Goal: Information Seeking & Learning: Learn about a topic

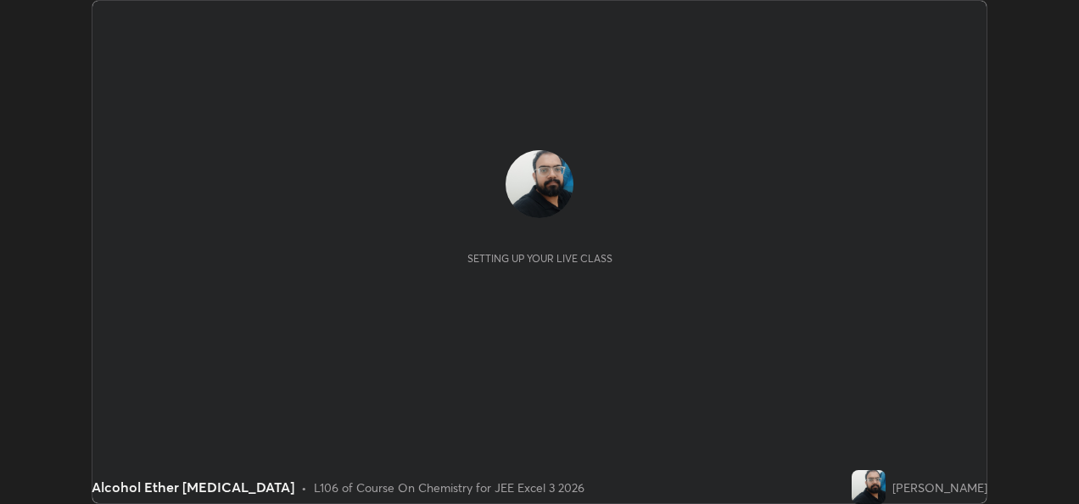
scroll to position [504, 1078]
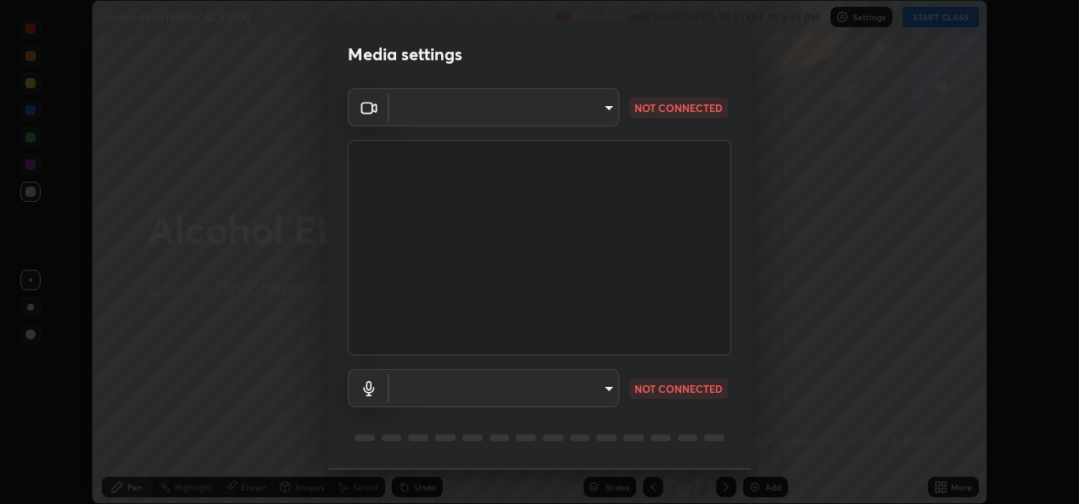
type input "fcbc606336747d805bd595eb40c6b5f29a1e1550cc5f4c8a38e7a1dcf20f99a9"
type input "bf0c866a6325e55d3bae0d7584da223482699bacb2ccebee08ad094193e983e5"
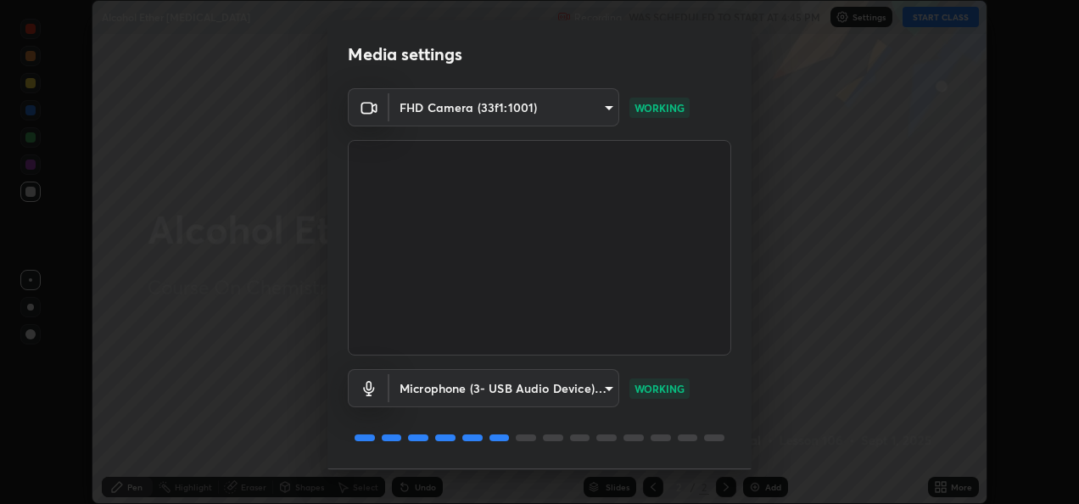
scroll to position [53, 0]
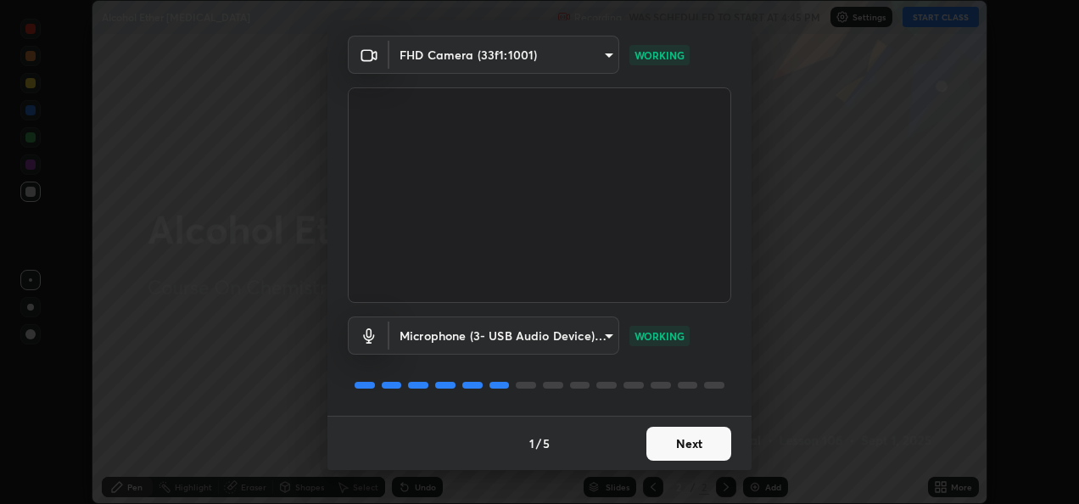
click at [665, 444] on button "Next" at bounding box center [688, 444] width 85 height 34
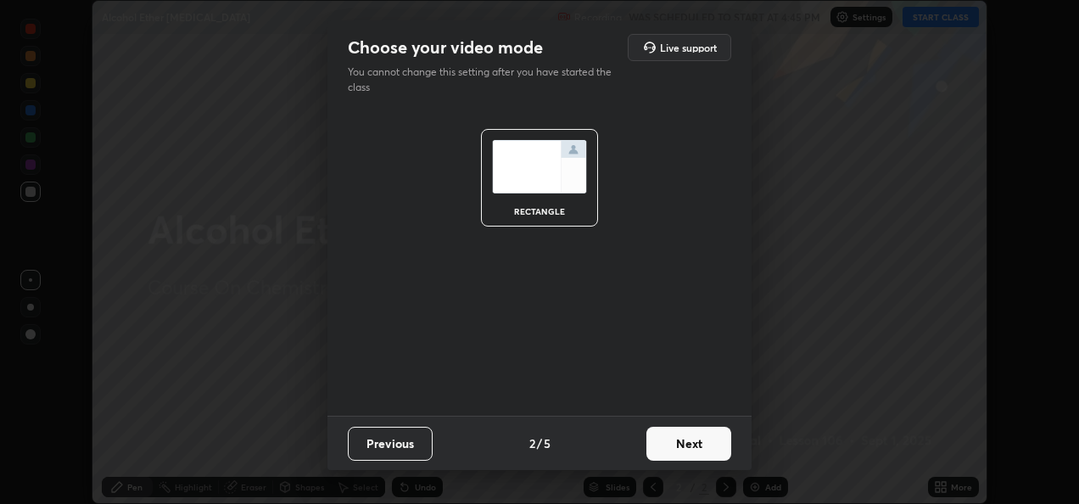
click at [668, 446] on button "Next" at bounding box center [688, 444] width 85 height 34
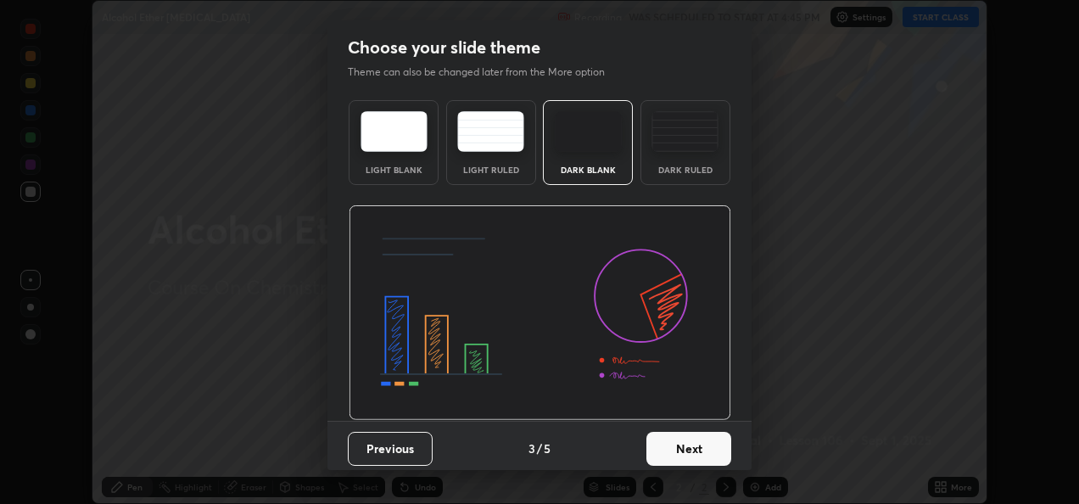
click at [678, 450] on button "Next" at bounding box center [688, 449] width 85 height 34
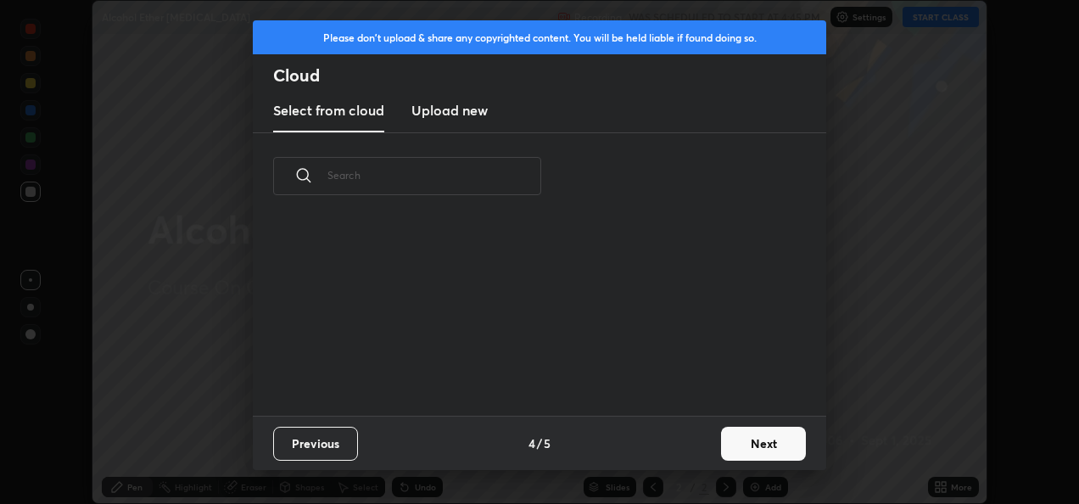
click at [765, 436] on button "Next" at bounding box center [763, 444] width 85 height 34
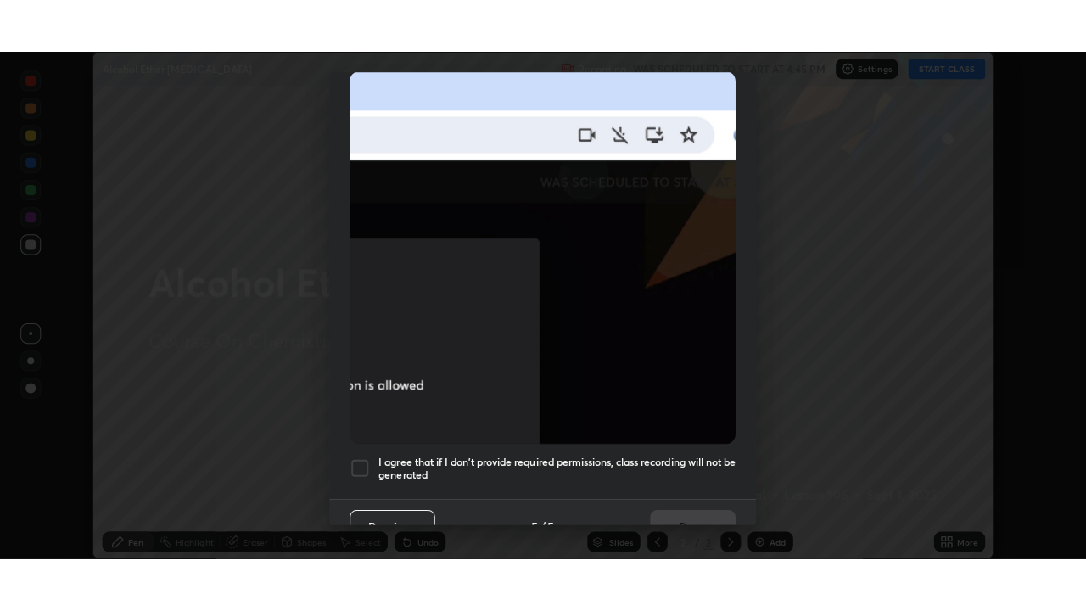
scroll to position [399, 0]
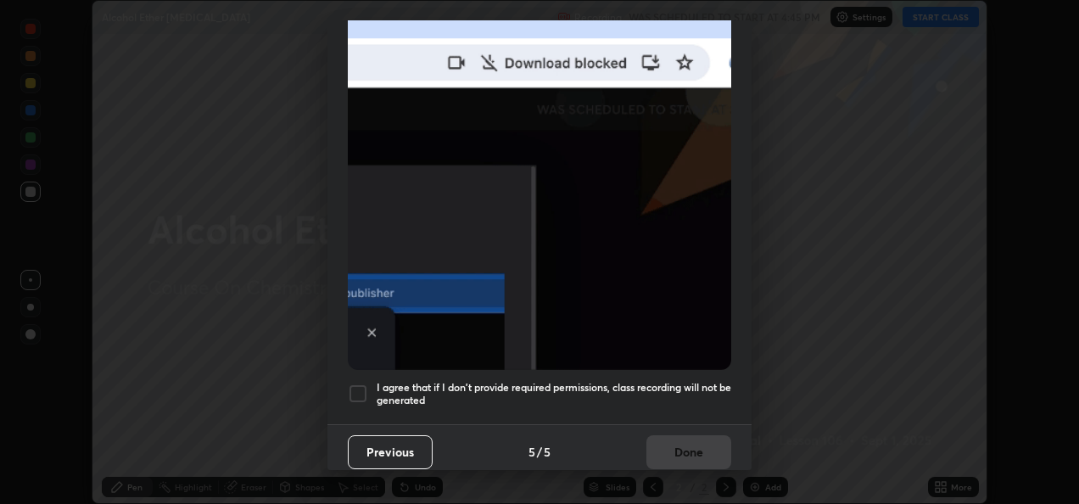
click at [361, 383] on div at bounding box center [358, 393] width 20 height 20
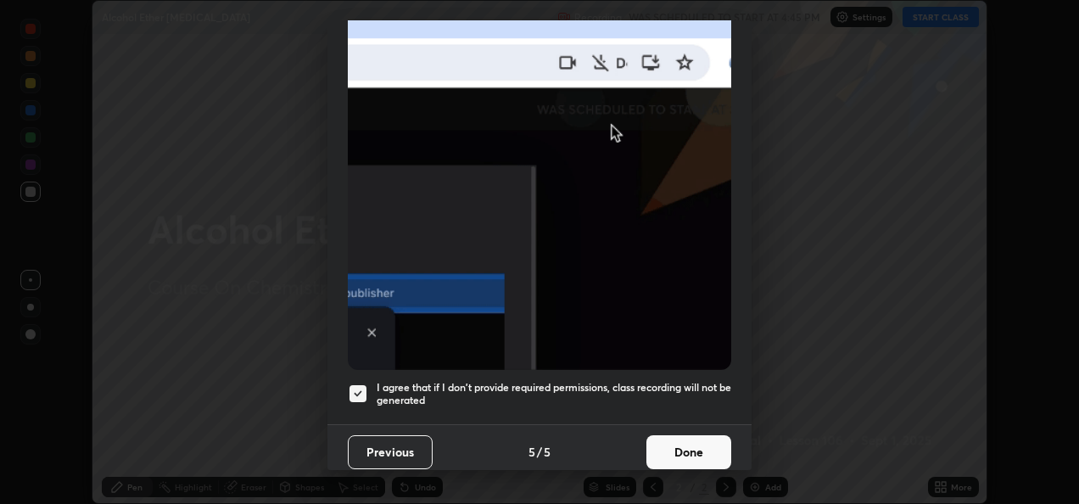
click at [662, 442] on button "Done" at bounding box center [688, 452] width 85 height 34
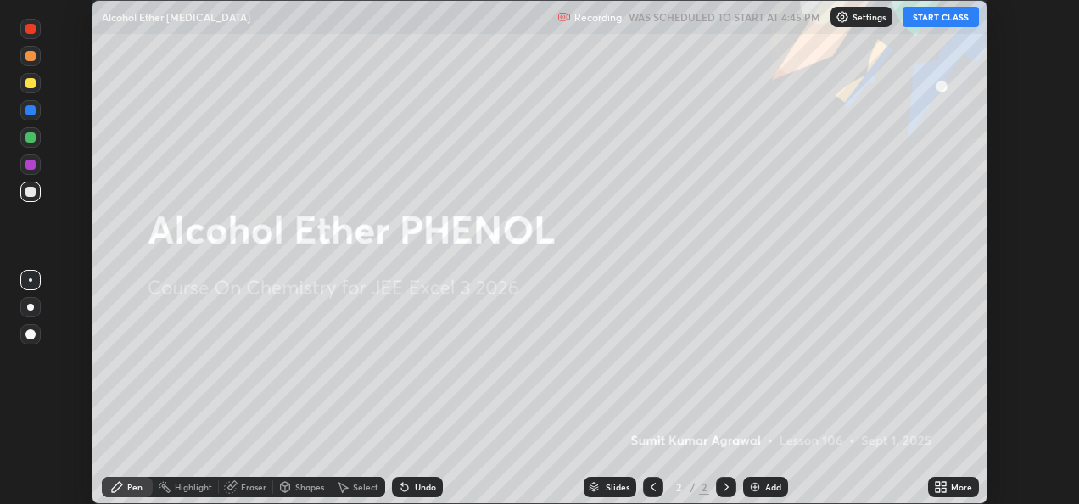
click at [928, 20] on button "START CLASS" at bounding box center [941, 17] width 76 height 20
click at [943, 489] on icon at bounding box center [944, 490] width 4 height 4
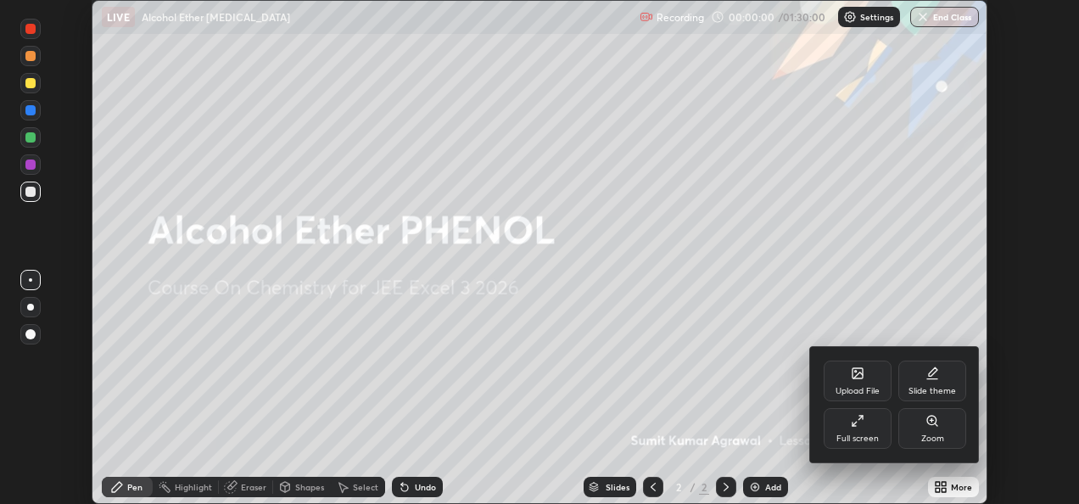
click at [876, 439] on div "Full screen" at bounding box center [857, 438] width 42 height 8
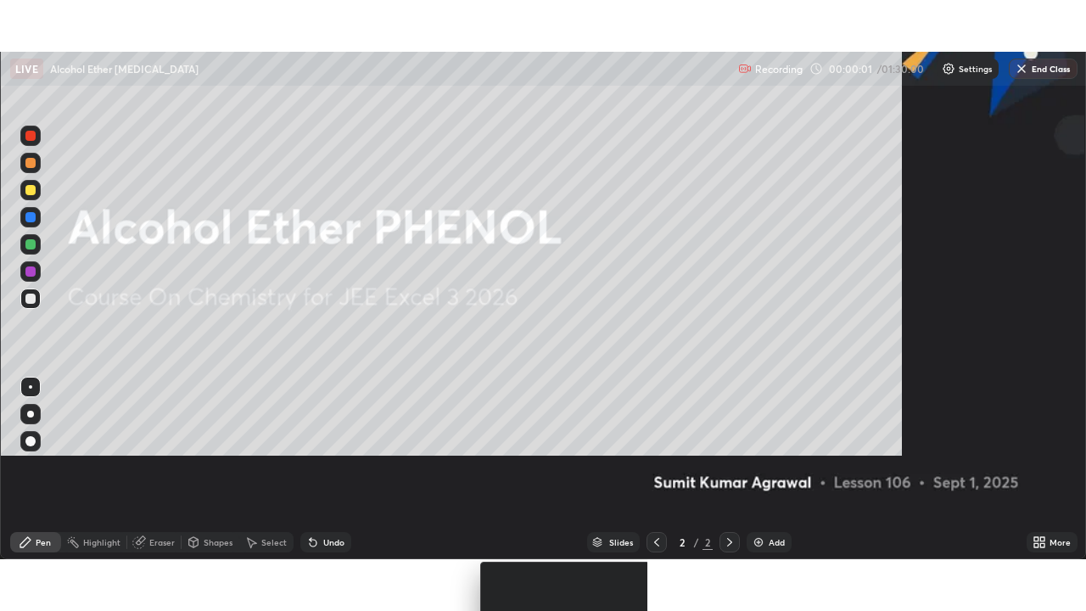
scroll to position [611, 1086]
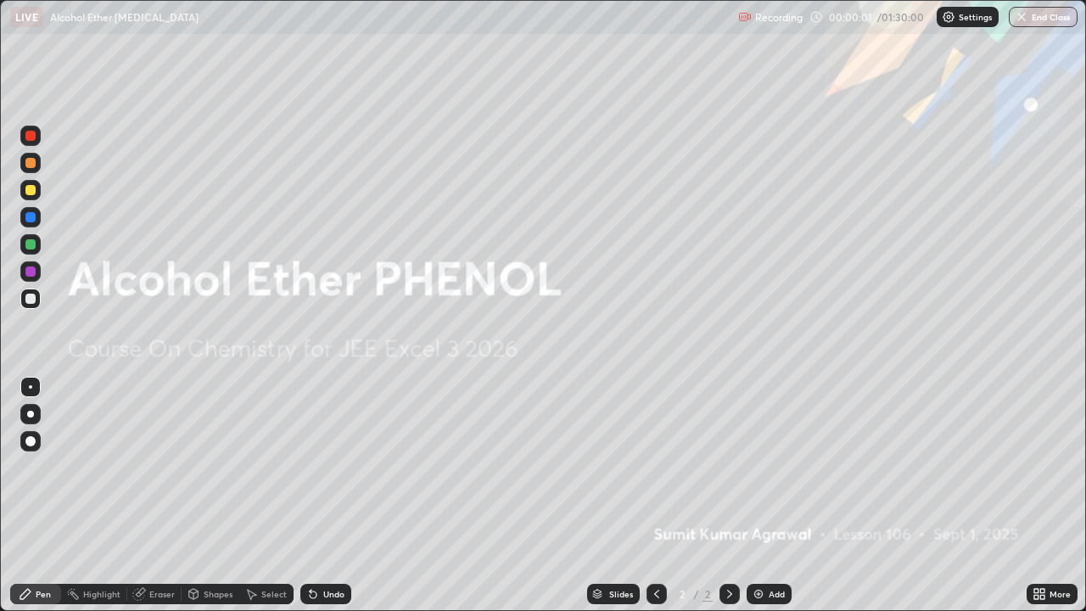
click at [772, 503] on div "Add" at bounding box center [776, 594] width 16 height 8
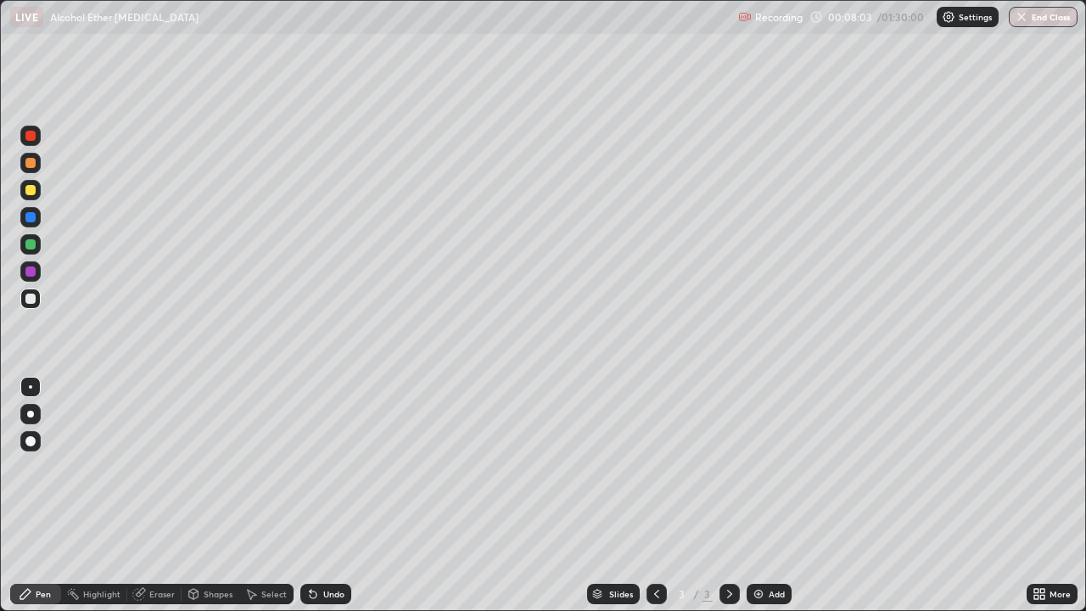
click at [763, 503] on div "Add" at bounding box center [768, 594] width 45 height 20
click at [327, 503] on div "Undo" at bounding box center [325, 594] width 51 height 20
click at [324, 503] on div "Undo" at bounding box center [333, 594] width 21 height 8
click at [319, 503] on div "Undo" at bounding box center [325, 594] width 51 height 20
click at [313, 503] on icon at bounding box center [313, 594] width 14 height 14
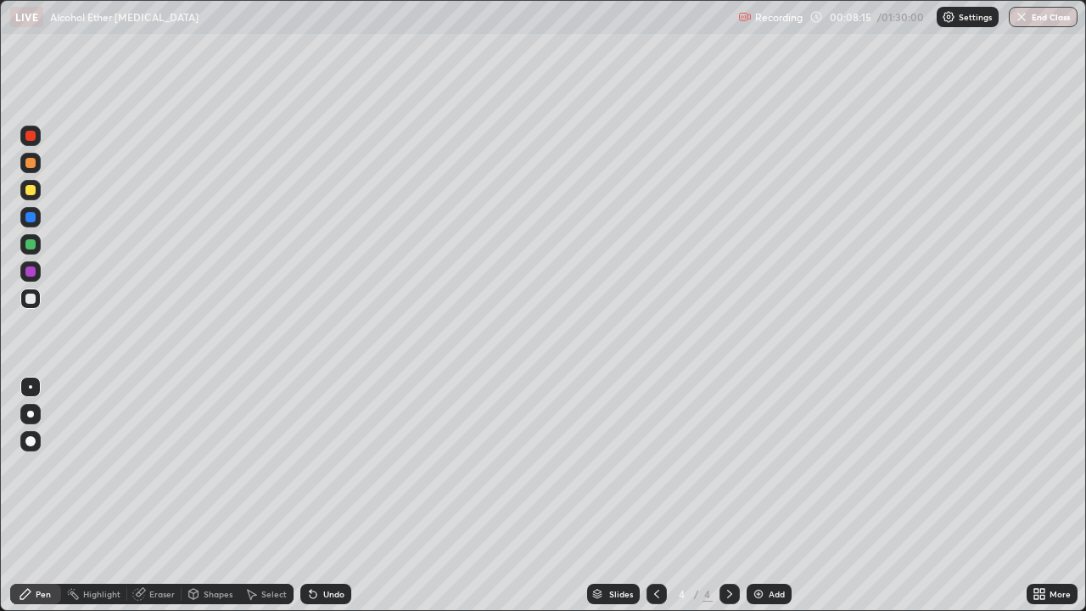
click at [310, 503] on icon at bounding box center [313, 594] width 7 height 7
click at [310, 503] on icon at bounding box center [311, 591] width 2 height 2
click at [320, 503] on div "Undo" at bounding box center [325, 594] width 51 height 20
click at [328, 503] on div "Undo" at bounding box center [333, 594] width 21 height 8
click at [334, 503] on div "Undo" at bounding box center [325, 594] width 51 height 20
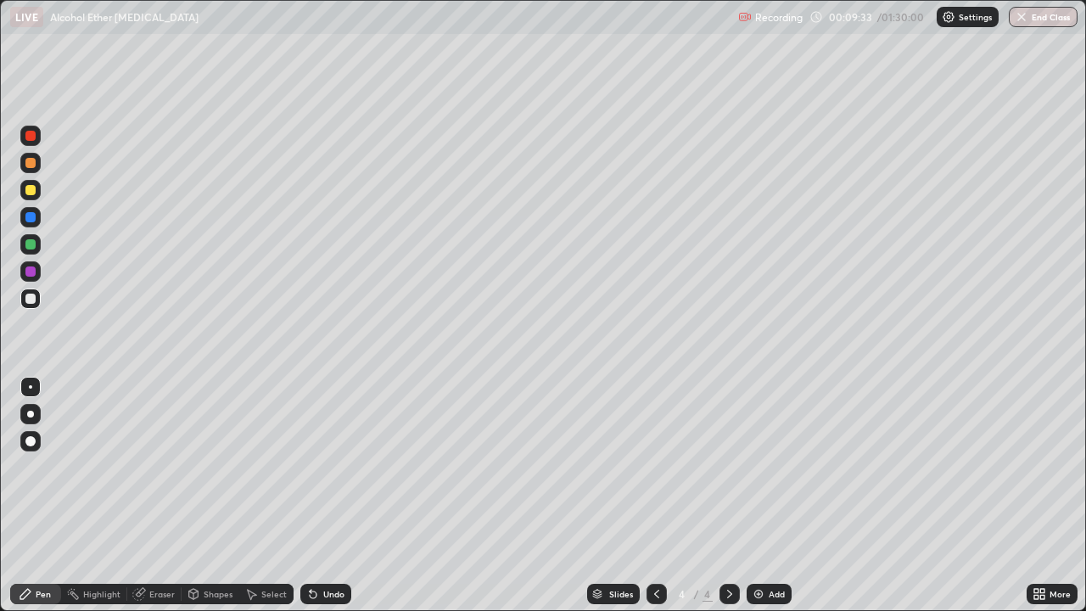
click at [334, 503] on div "Undo" at bounding box center [325, 594] width 51 height 20
click at [334, 503] on div "Undo" at bounding box center [333, 594] width 21 height 8
click at [333, 503] on div "Undo" at bounding box center [333, 594] width 21 height 8
click at [334, 503] on div "Undo" at bounding box center [325, 594] width 51 height 20
click at [324, 503] on div "Undo" at bounding box center [333, 594] width 21 height 8
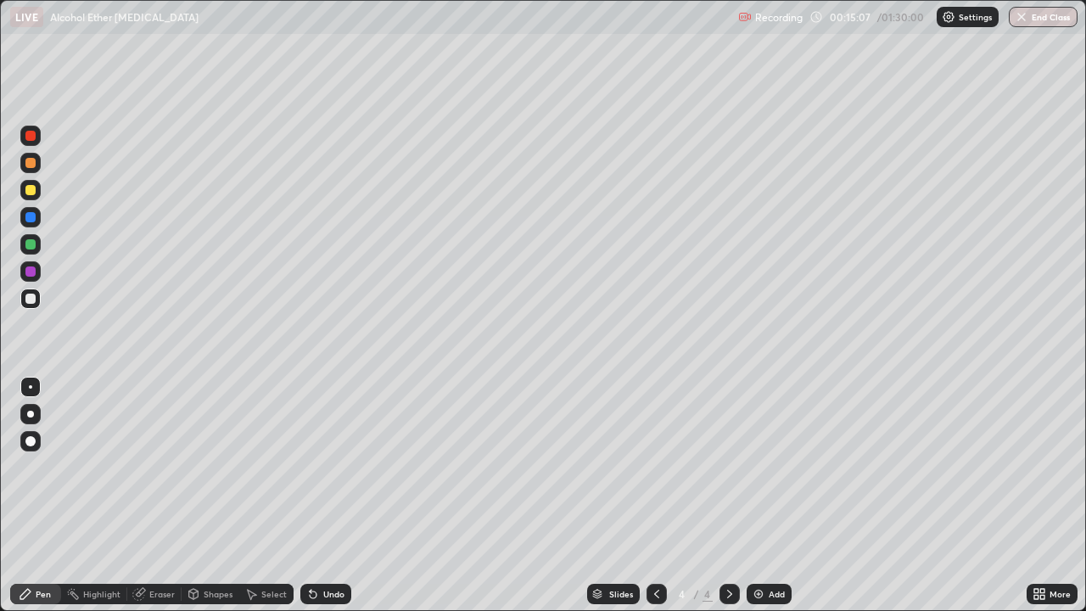
click at [763, 503] on img at bounding box center [759, 594] width 14 height 14
click at [652, 503] on icon at bounding box center [657, 594] width 14 height 14
click at [728, 503] on icon at bounding box center [730, 594] width 14 height 14
click at [334, 503] on div "Undo" at bounding box center [325, 594] width 51 height 20
click at [324, 503] on div "Undo" at bounding box center [333, 594] width 21 height 8
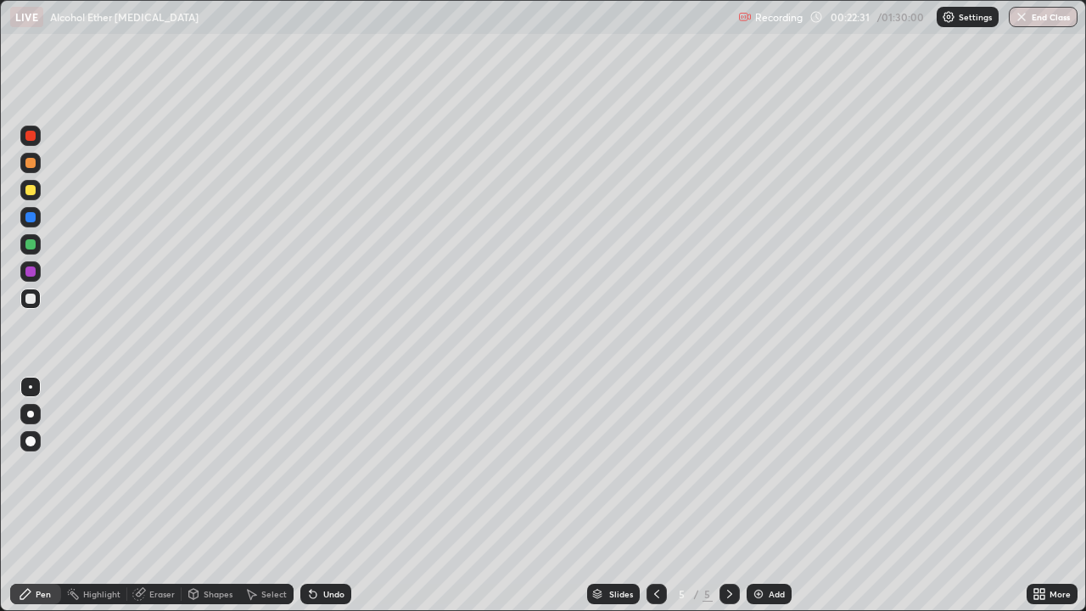
click at [310, 503] on icon at bounding box center [313, 594] width 7 height 7
click at [455, 503] on div "Slides 5 / 5 Add" at bounding box center [688, 594] width 675 height 34
click at [309, 503] on div "Undo" at bounding box center [325, 594] width 51 height 20
click at [316, 503] on div "Undo" at bounding box center [322, 594] width 58 height 34
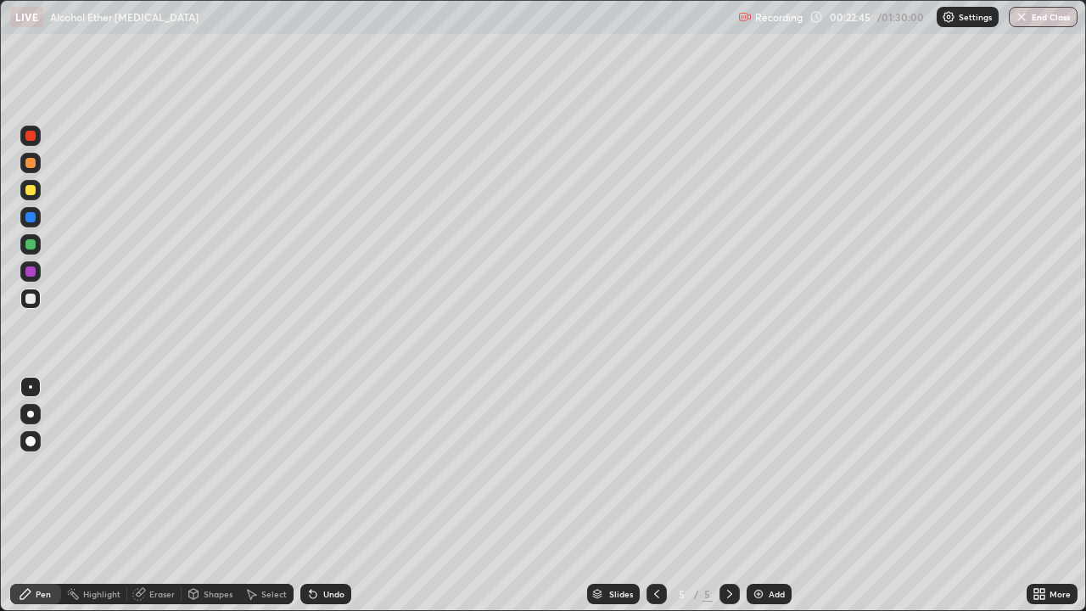
click at [315, 503] on div "Undo" at bounding box center [322, 594] width 58 height 34
click at [762, 503] on img at bounding box center [759, 594] width 14 height 14
click at [318, 503] on div "Undo" at bounding box center [325, 594] width 51 height 20
click at [321, 503] on div "Undo" at bounding box center [325, 594] width 51 height 20
click at [324, 503] on div "Undo" at bounding box center [325, 594] width 51 height 20
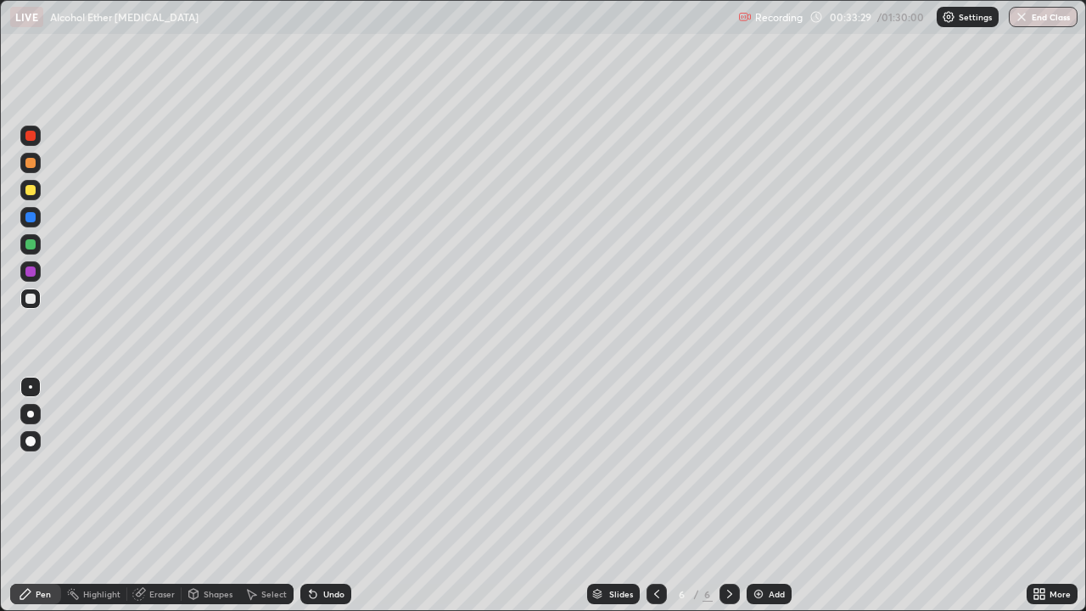
click at [168, 503] on div "Eraser" at bounding box center [161, 594] width 25 height 8
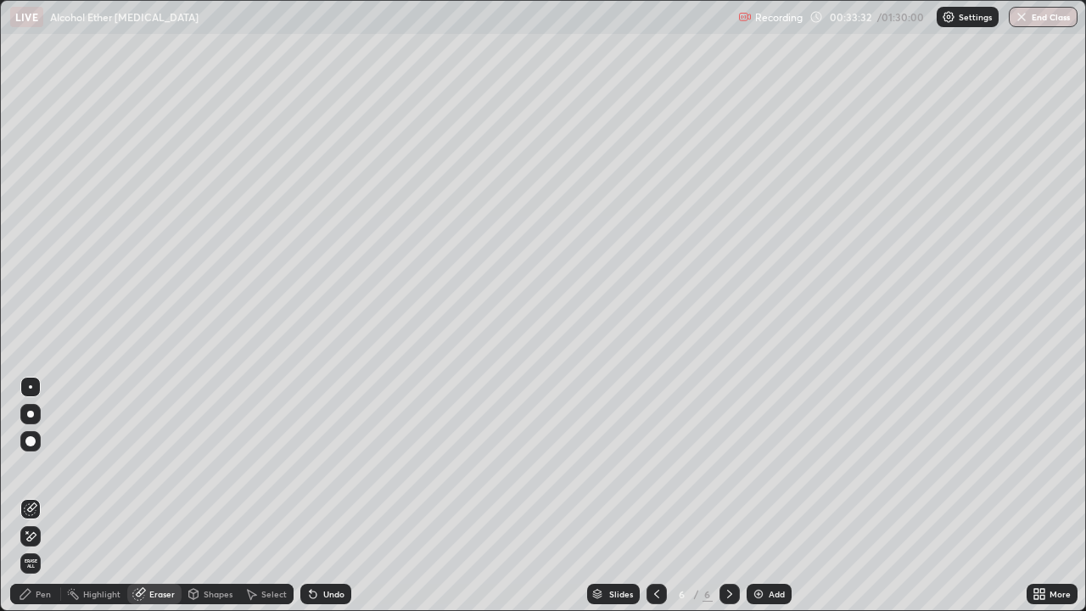
click at [55, 503] on div "Pen" at bounding box center [35, 594] width 51 height 20
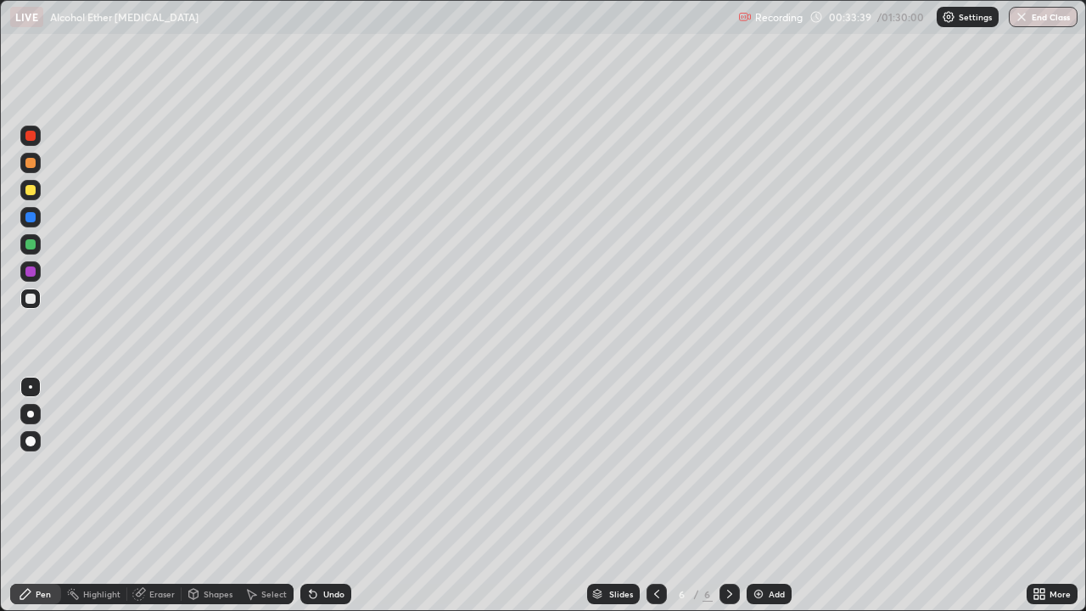
click at [154, 503] on div "Eraser" at bounding box center [161, 594] width 25 height 8
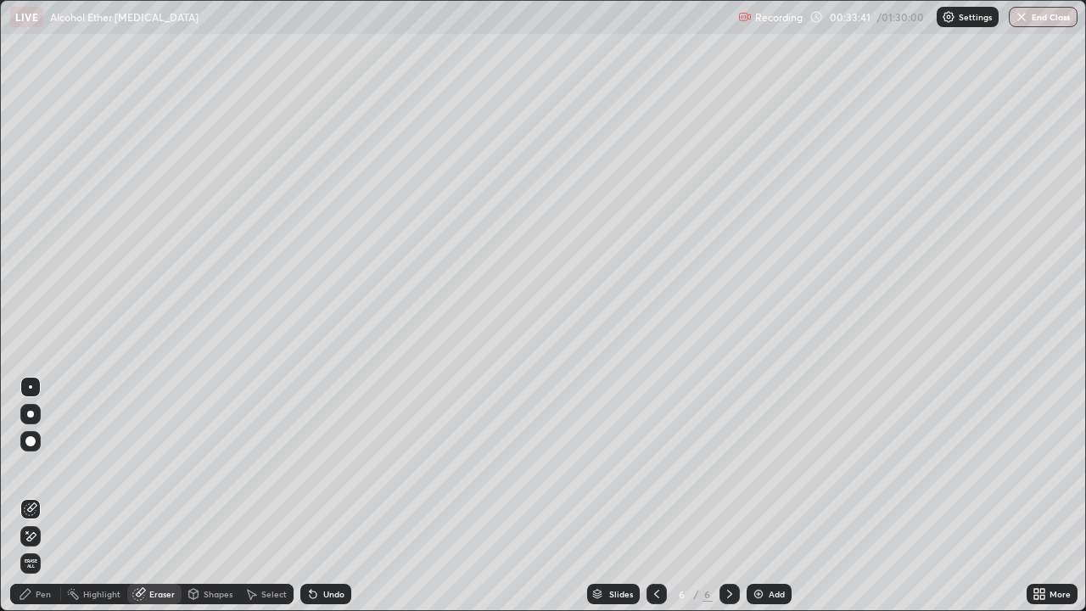
click at [31, 503] on icon at bounding box center [26, 594] width 14 height 14
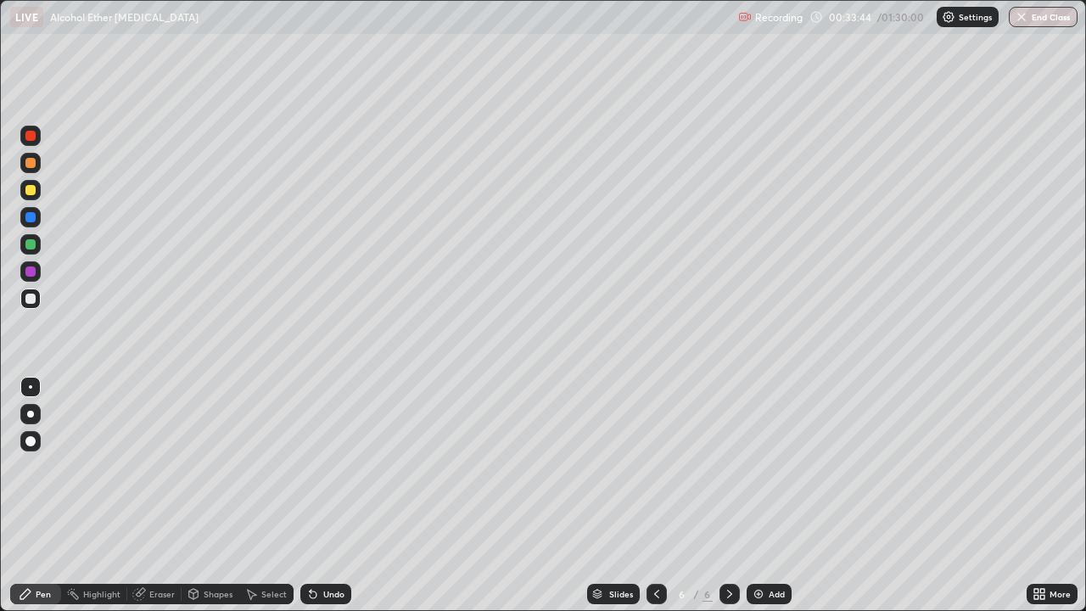
click at [36, 503] on div "Pen" at bounding box center [43, 594] width 15 height 8
click at [323, 503] on div "Undo" at bounding box center [333, 594] width 21 height 8
click at [331, 503] on div "Undo" at bounding box center [325, 594] width 51 height 20
click at [329, 503] on div "Undo" at bounding box center [325, 594] width 51 height 20
click at [331, 503] on div "Undo" at bounding box center [325, 594] width 51 height 20
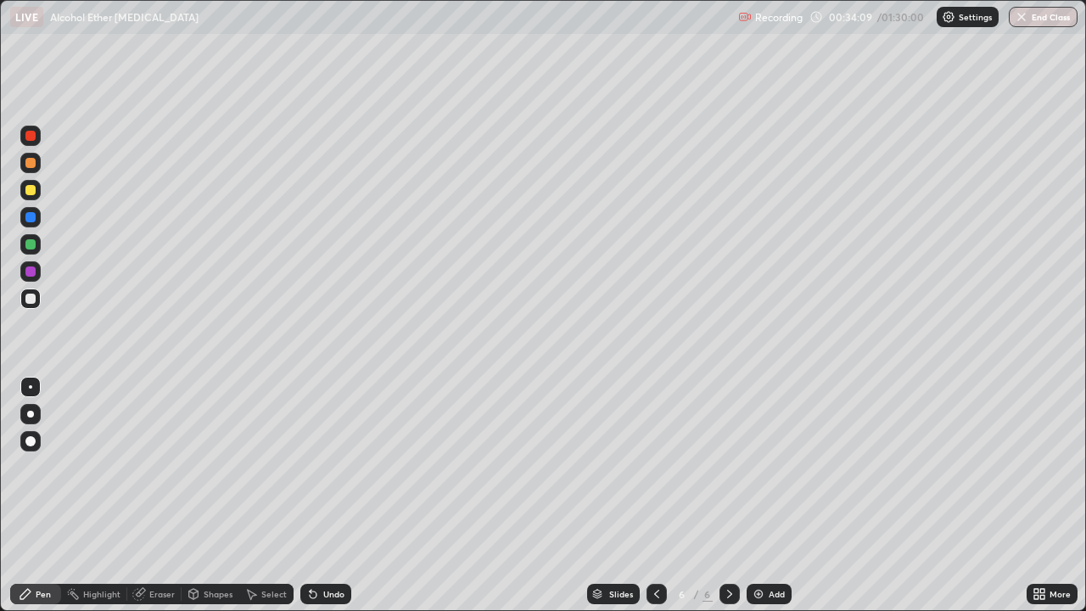
click at [331, 503] on div "Undo" at bounding box center [325, 594] width 51 height 20
click at [338, 503] on div "Undo" at bounding box center [333, 594] width 21 height 8
click at [762, 503] on img at bounding box center [759, 594] width 14 height 14
click at [334, 503] on div "Undo" at bounding box center [333, 594] width 21 height 8
click at [762, 503] on img at bounding box center [759, 594] width 14 height 14
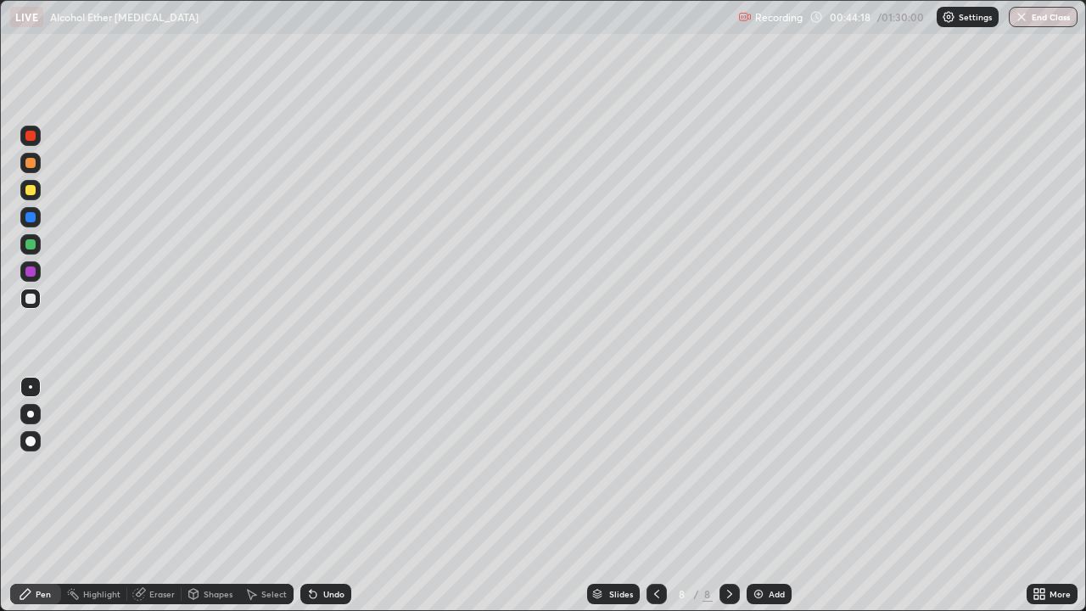
click at [337, 503] on div "Undo" at bounding box center [333, 594] width 21 height 8
click at [339, 503] on div "Undo" at bounding box center [333, 594] width 21 height 8
click at [338, 503] on div "Undo" at bounding box center [325, 594] width 51 height 20
click at [343, 503] on div "Undo" at bounding box center [325, 594] width 51 height 20
click at [157, 503] on div "Eraser" at bounding box center [161, 594] width 25 height 8
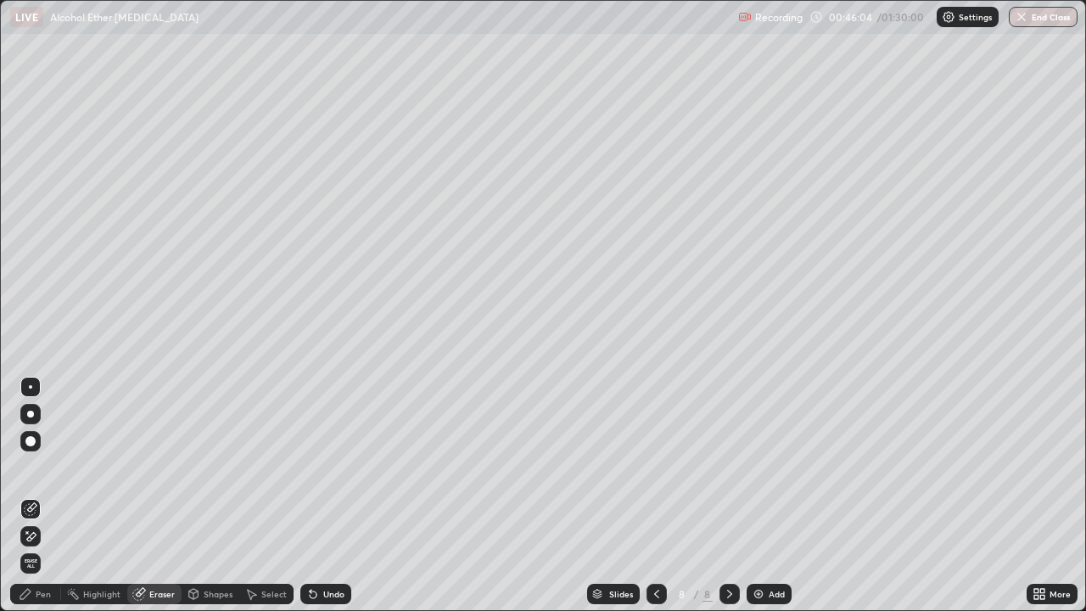
click at [27, 503] on icon at bounding box center [25, 594] width 10 height 10
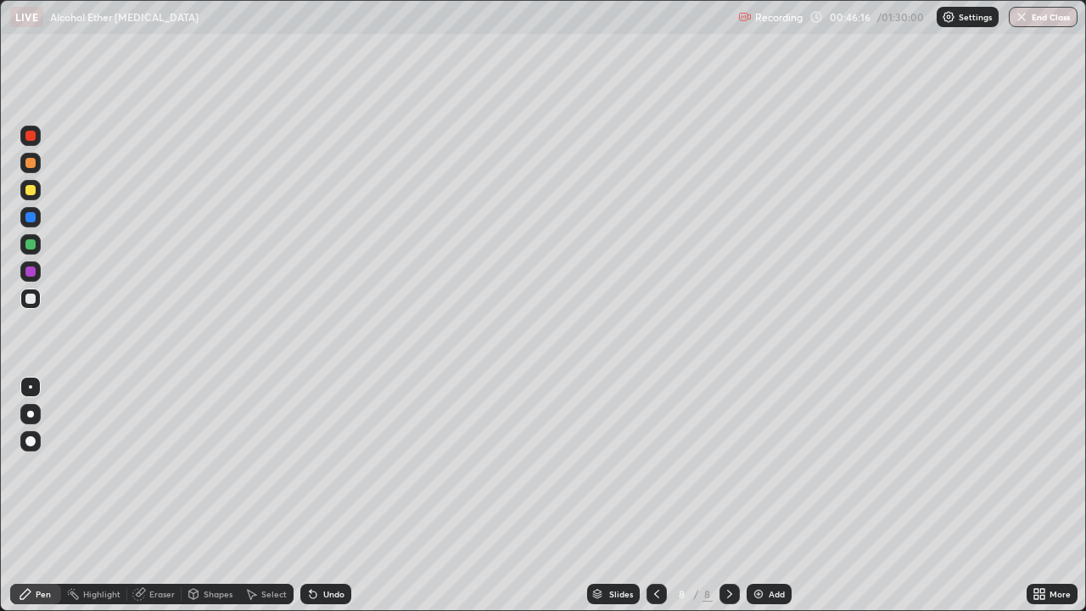
click at [161, 503] on div "Eraser" at bounding box center [161, 594] width 25 height 8
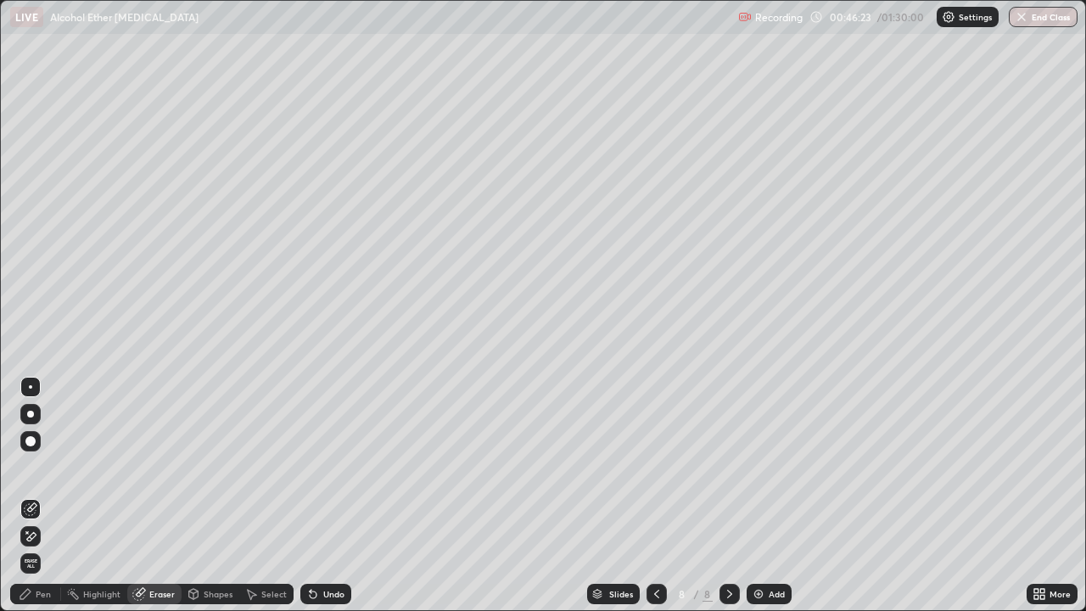
click at [28, 503] on icon at bounding box center [26, 594] width 14 height 14
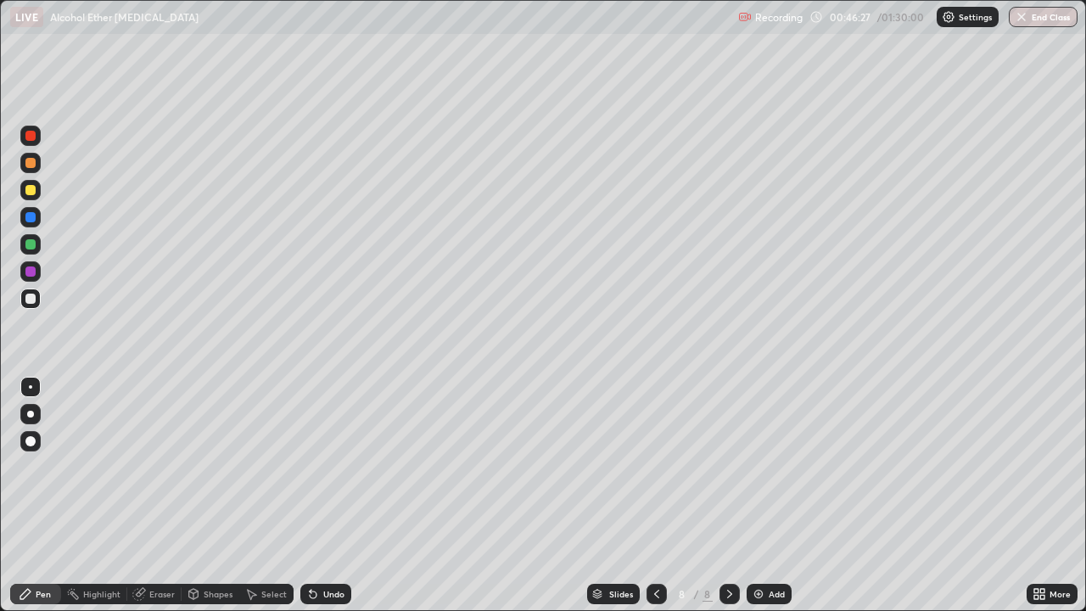
click at [161, 503] on div "Eraser" at bounding box center [154, 594] width 54 height 20
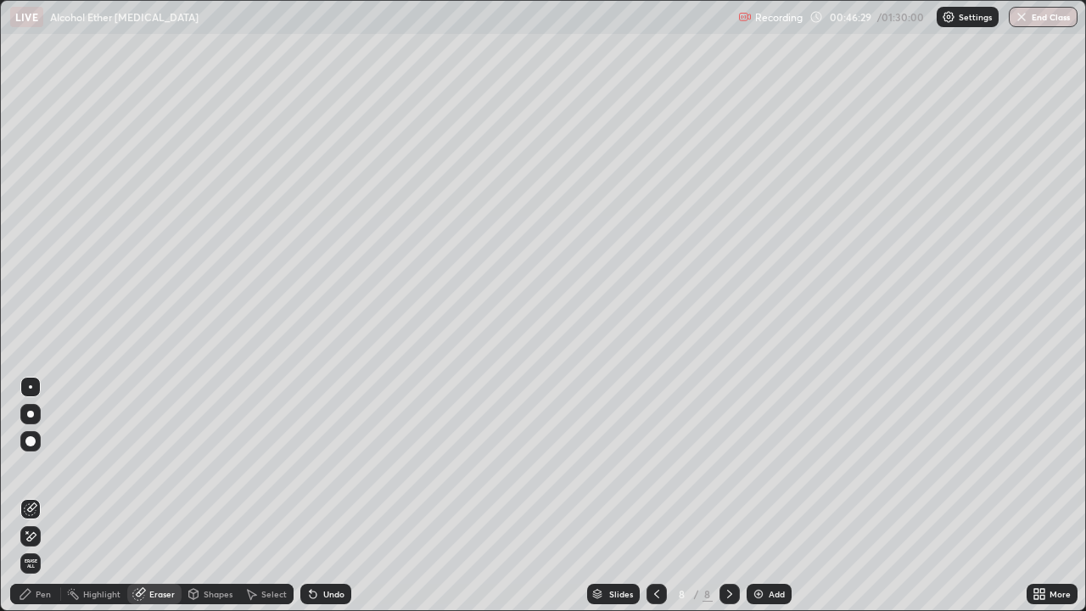
click at [45, 503] on div "Pen" at bounding box center [43, 594] width 15 height 8
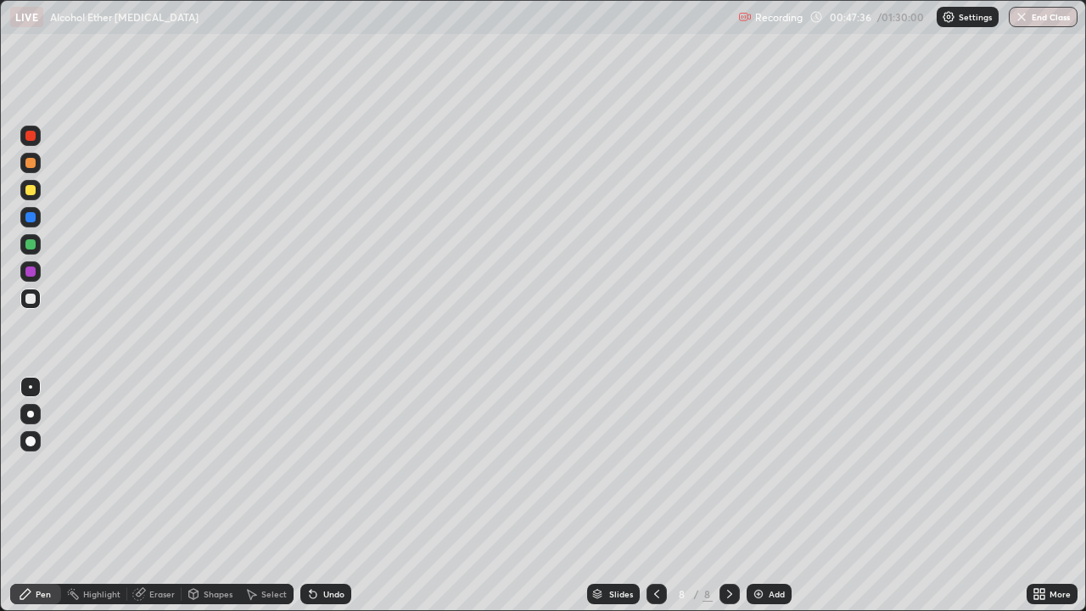
click at [325, 503] on div "Undo" at bounding box center [333, 594] width 21 height 8
click at [153, 503] on div "Eraser" at bounding box center [161, 594] width 25 height 8
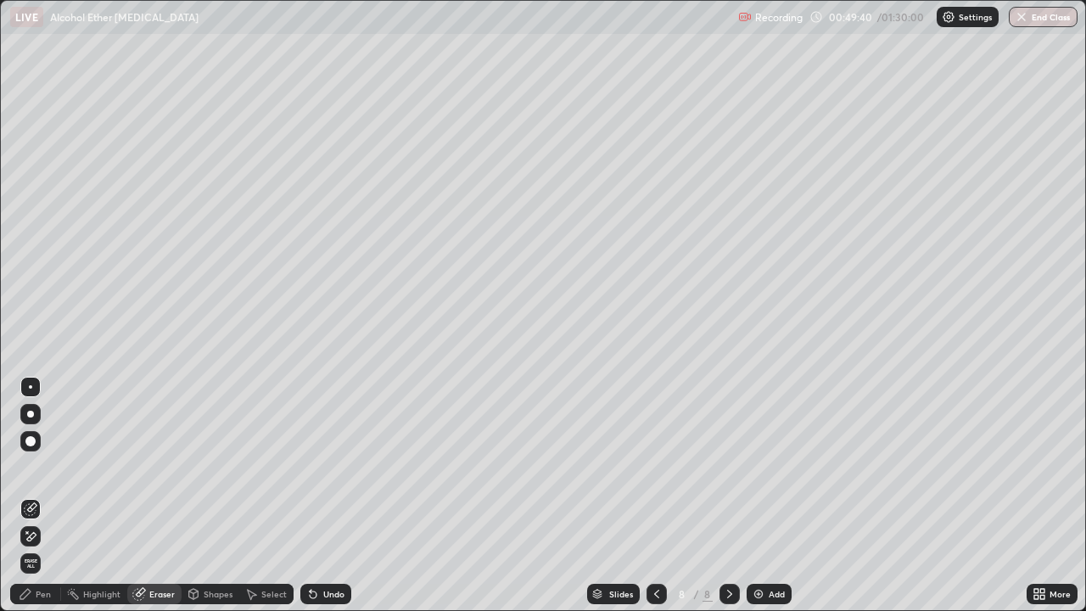
click at [42, 503] on div "Pen" at bounding box center [43, 594] width 15 height 8
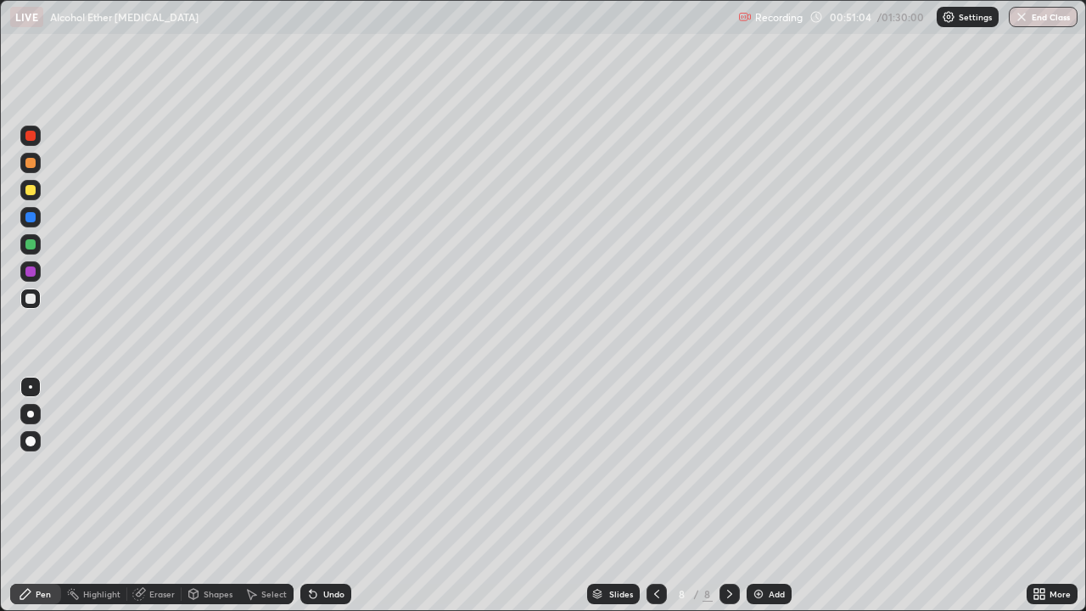
click at [757, 503] on img at bounding box center [759, 594] width 14 height 14
click at [320, 503] on div "Undo" at bounding box center [325, 594] width 51 height 20
click at [653, 503] on icon at bounding box center [657, 594] width 14 height 14
click at [729, 503] on icon at bounding box center [730, 594] width 14 height 14
click at [162, 503] on div "Eraser" at bounding box center [161, 594] width 25 height 8
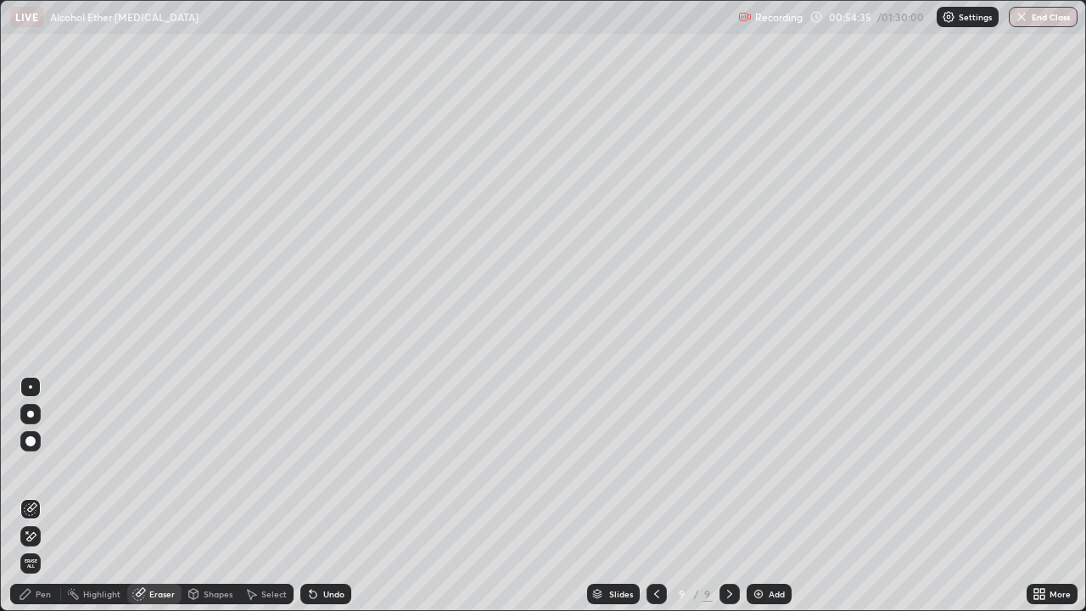
click at [36, 503] on div "Pen" at bounding box center [43, 594] width 15 height 8
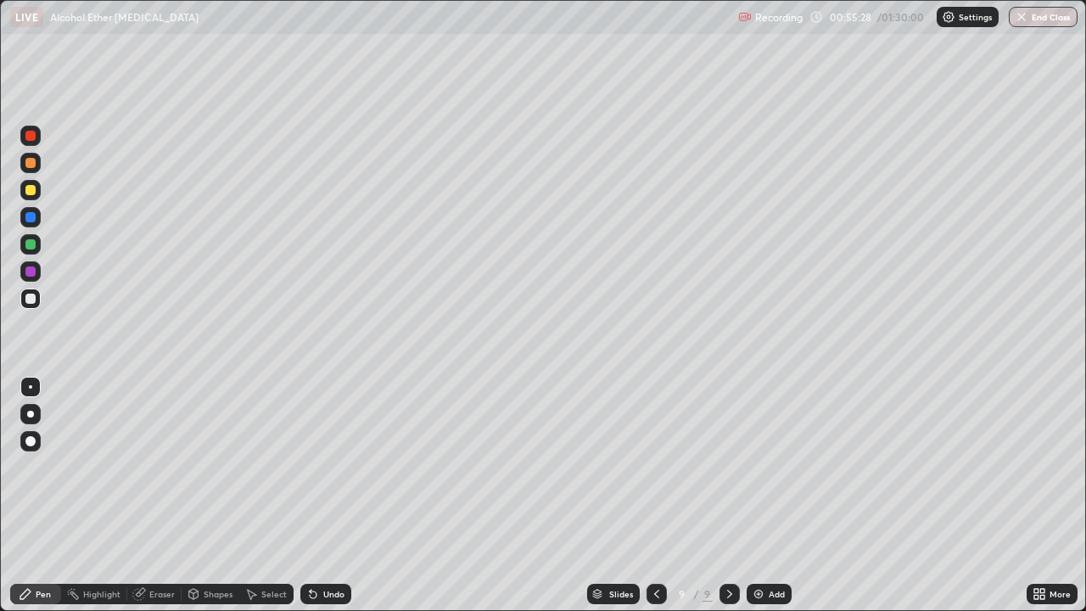
click at [328, 503] on div "Undo" at bounding box center [333, 594] width 21 height 8
click at [329, 503] on div "Undo" at bounding box center [333, 594] width 21 height 8
click at [657, 503] on icon at bounding box center [656, 594] width 5 height 8
click at [728, 503] on icon at bounding box center [730, 594] width 14 height 14
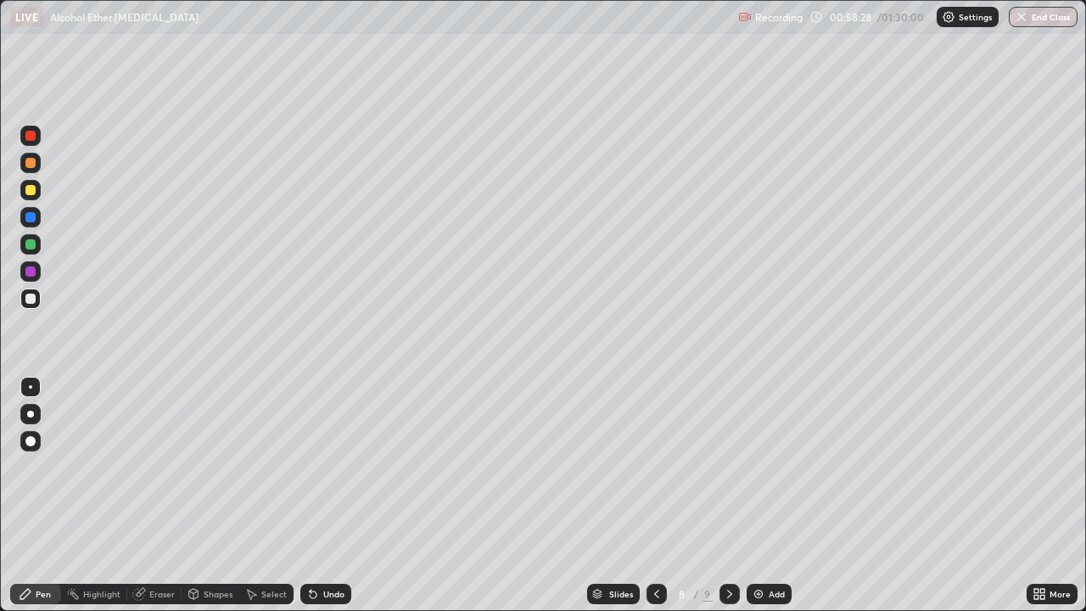
click at [729, 503] on icon at bounding box center [730, 594] width 14 height 14
click at [625, 503] on div "Slides" at bounding box center [621, 594] width 24 height 8
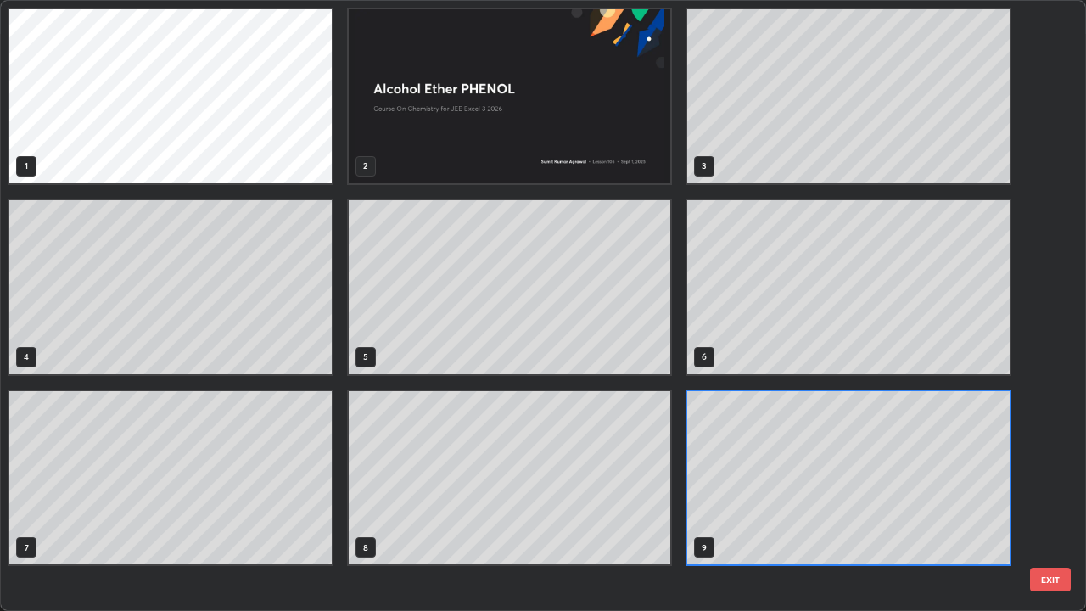
scroll to position [604, 1076]
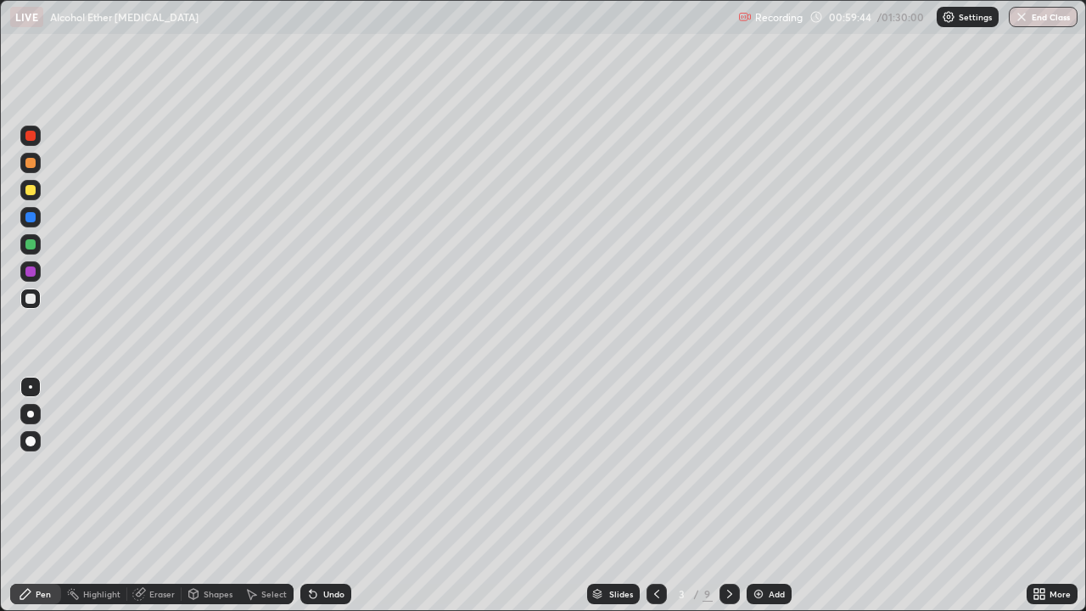
click at [728, 503] on icon at bounding box center [730, 594] width 14 height 14
click at [727, 503] on icon at bounding box center [729, 594] width 5 height 8
click at [729, 503] on icon at bounding box center [730, 594] width 14 height 14
click at [726, 503] on icon at bounding box center [730, 594] width 14 height 14
click at [724, 503] on icon at bounding box center [730, 594] width 14 height 14
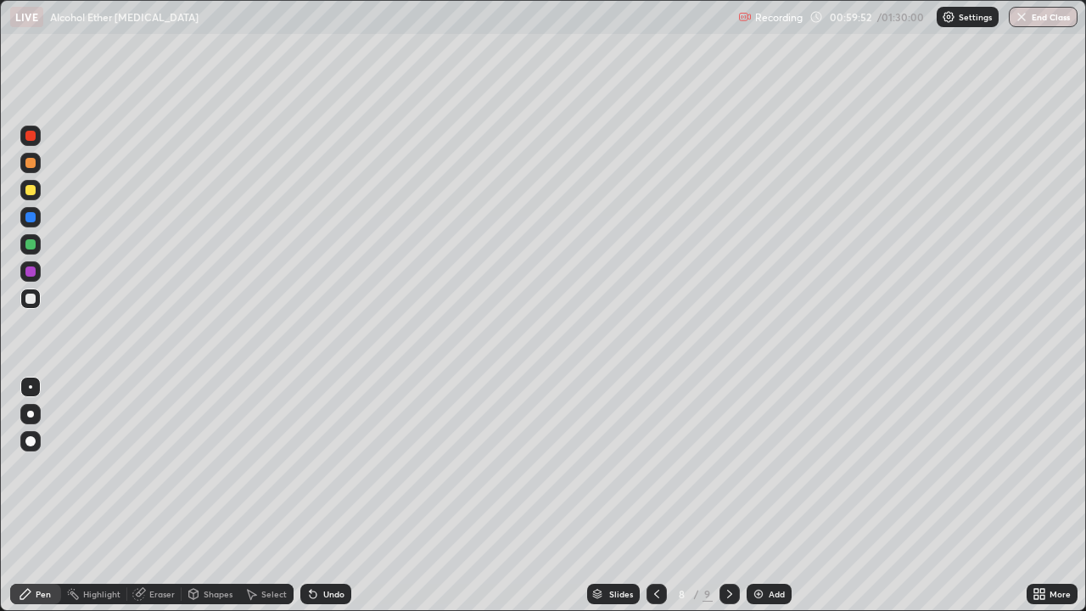
click at [728, 503] on icon at bounding box center [729, 594] width 5 height 8
click at [655, 503] on icon at bounding box center [657, 594] width 14 height 14
click at [657, 503] on icon at bounding box center [657, 594] width 14 height 14
click at [728, 503] on icon at bounding box center [730, 594] width 14 height 14
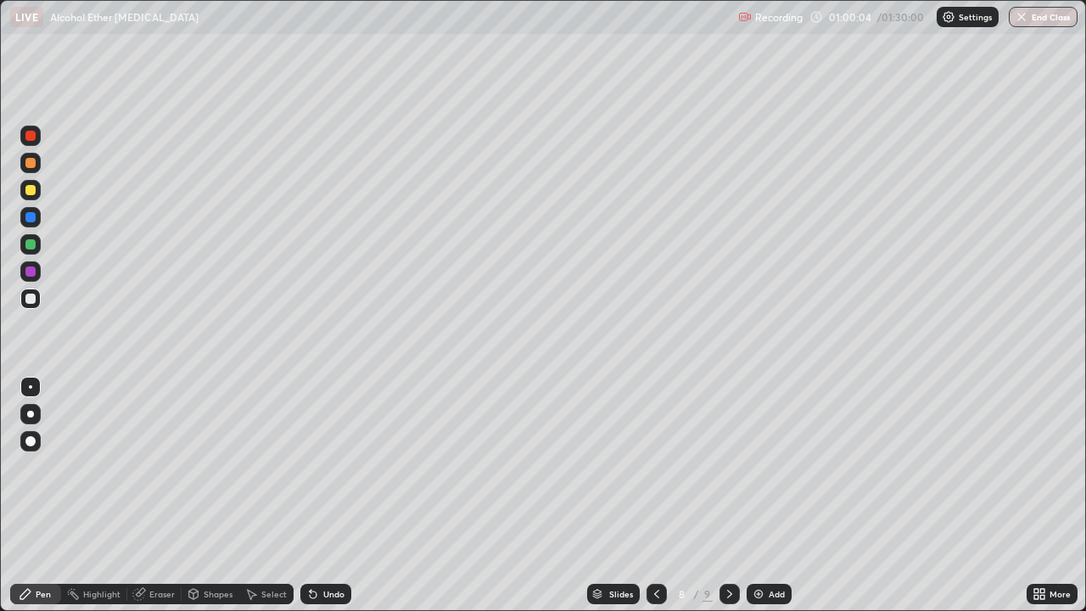
click at [728, 503] on icon at bounding box center [730, 594] width 14 height 14
click at [764, 503] on div "Add" at bounding box center [768, 594] width 45 height 20
click at [316, 503] on div "Undo" at bounding box center [325, 594] width 51 height 20
click at [320, 503] on div "Undo" at bounding box center [325, 594] width 51 height 20
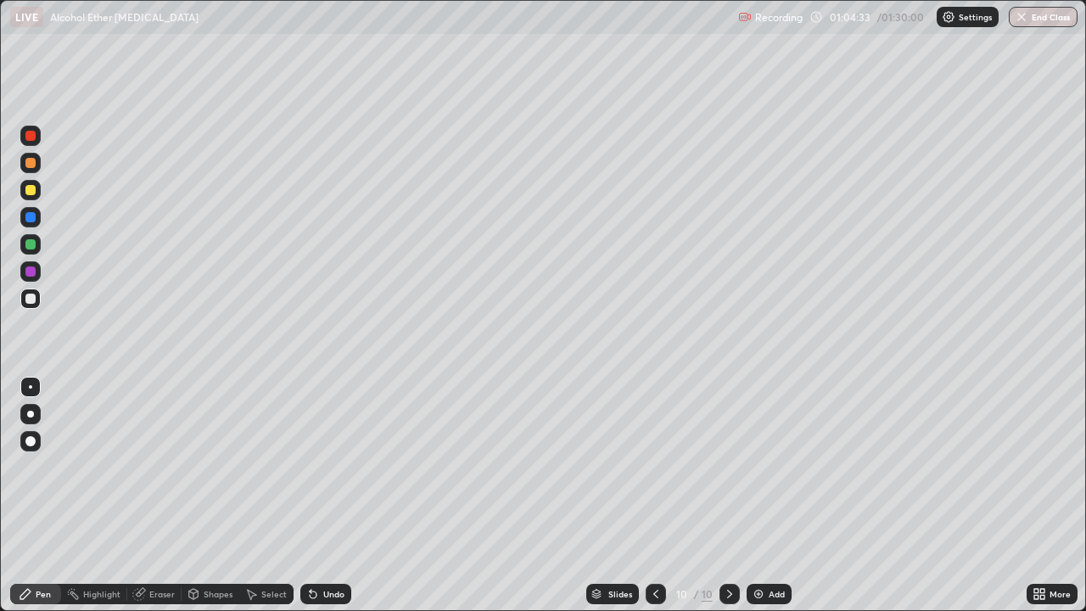
click at [320, 503] on div "Undo" at bounding box center [325, 594] width 51 height 20
click at [318, 503] on div "Undo" at bounding box center [325, 594] width 51 height 20
click at [317, 503] on icon at bounding box center [313, 594] width 14 height 14
click at [316, 503] on icon at bounding box center [313, 594] width 14 height 14
click at [310, 503] on icon at bounding box center [311, 591] width 2 height 2
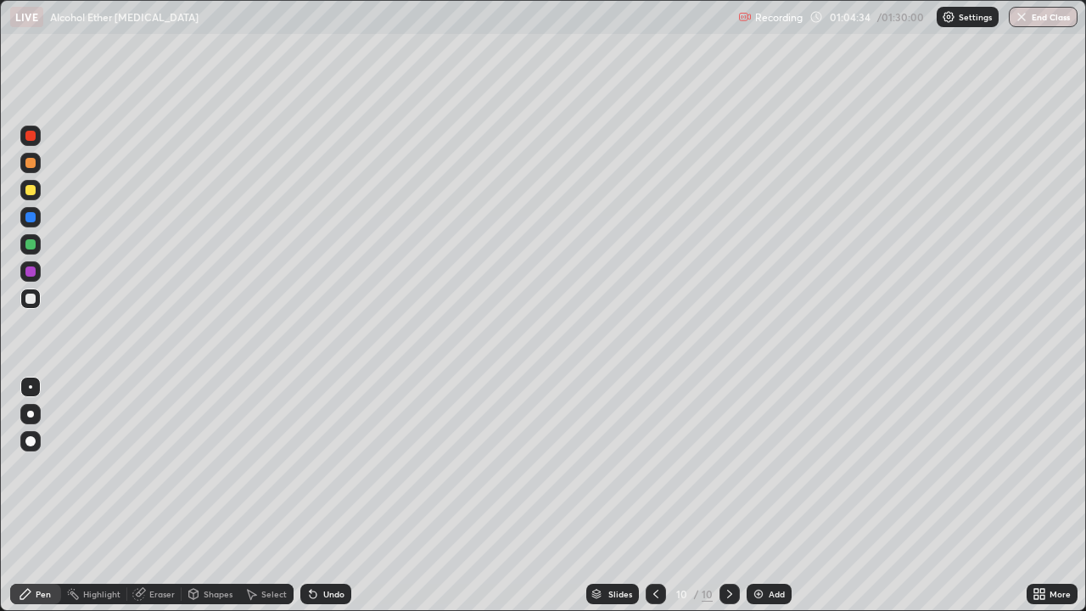
click at [310, 503] on icon at bounding box center [311, 591] width 2 height 2
click at [310, 503] on icon at bounding box center [313, 594] width 14 height 14
click at [309, 503] on div "Undo" at bounding box center [325, 594] width 51 height 20
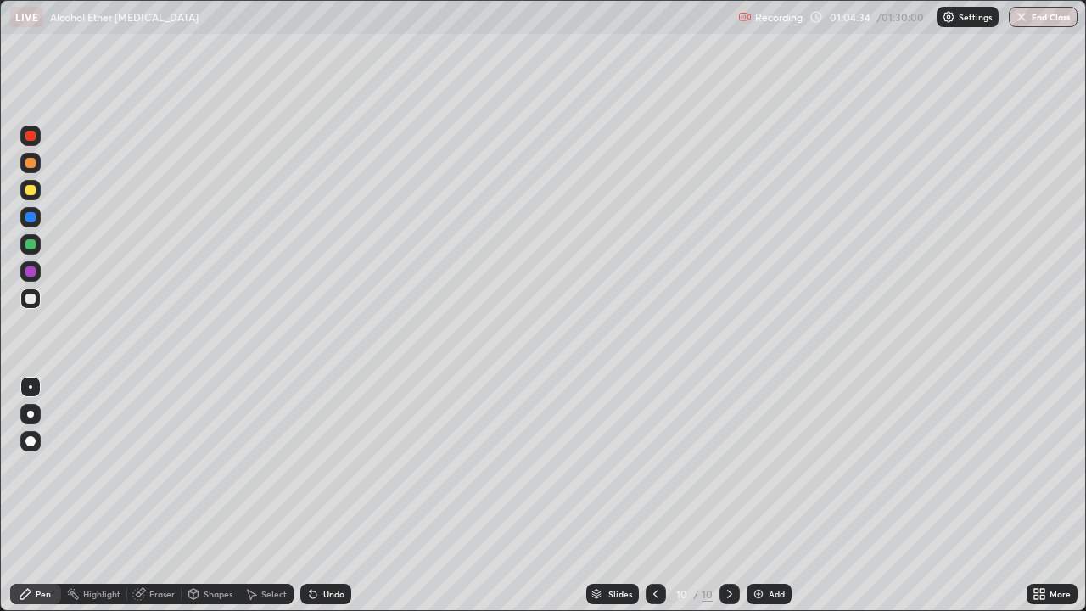
click at [308, 503] on div "Undo" at bounding box center [325, 594] width 51 height 20
click at [306, 503] on div "Undo" at bounding box center [325, 594] width 51 height 20
click at [308, 503] on div "Undo" at bounding box center [325, 594] width 51 height 20
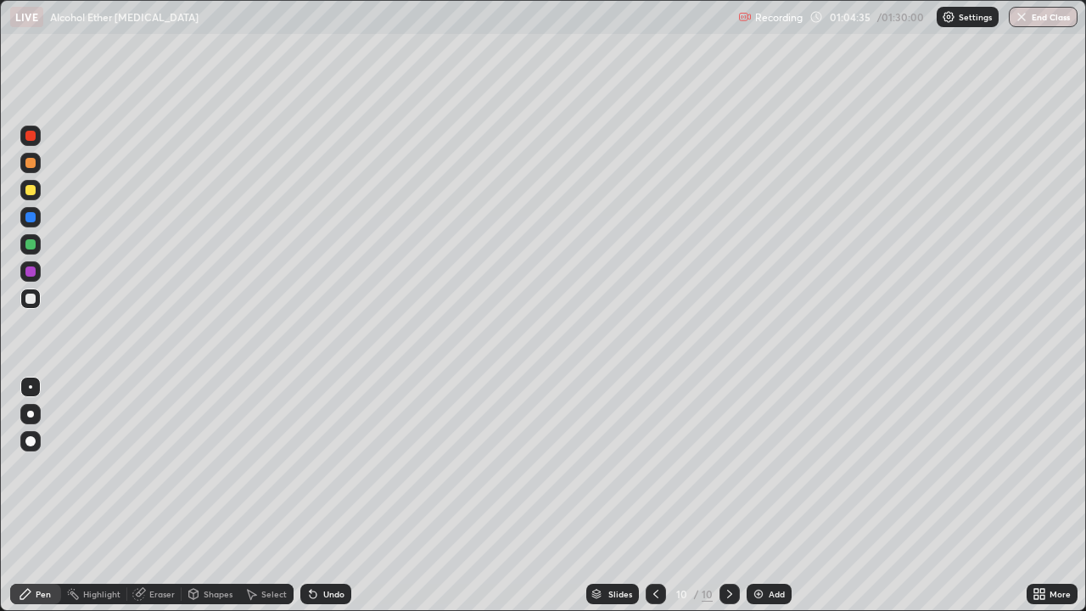
click at [309, 503] on div "Undo" at bounding box center [325, 594] width 51 height 20
click at [655, 503] on icon at bounding box center [656, 594] width 14 height 14
click at [724, 503] on icon at bounding box center [730, 594] width 14 height 14
click at [323, 503] on div "Undo" at bounding box center [333, 594] width 21 height 8
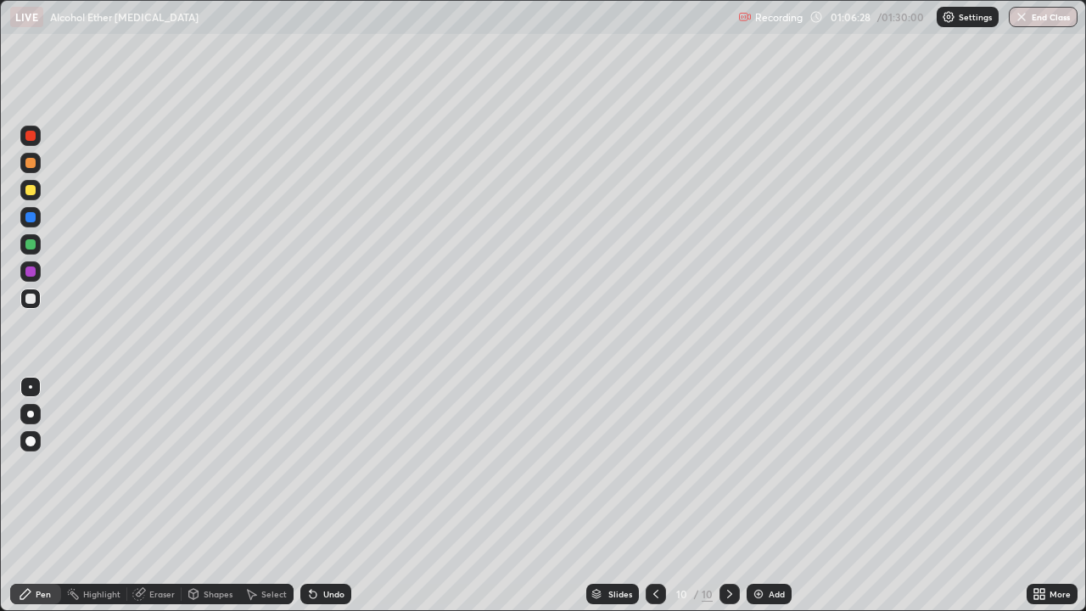
click at [324, 503] on div "Undo" at bounding box center [333, 594] width 21 height 8
click at [324, 503] on div "Undo" at bounding box center [325, 594] width 51 height 20
click at [322, 503] on div "Undo" at bounding box center [325, 594] width 51 height 20
click at [321, 503] on div "Undo" at bounding box center [325, 594] width 51 height 20
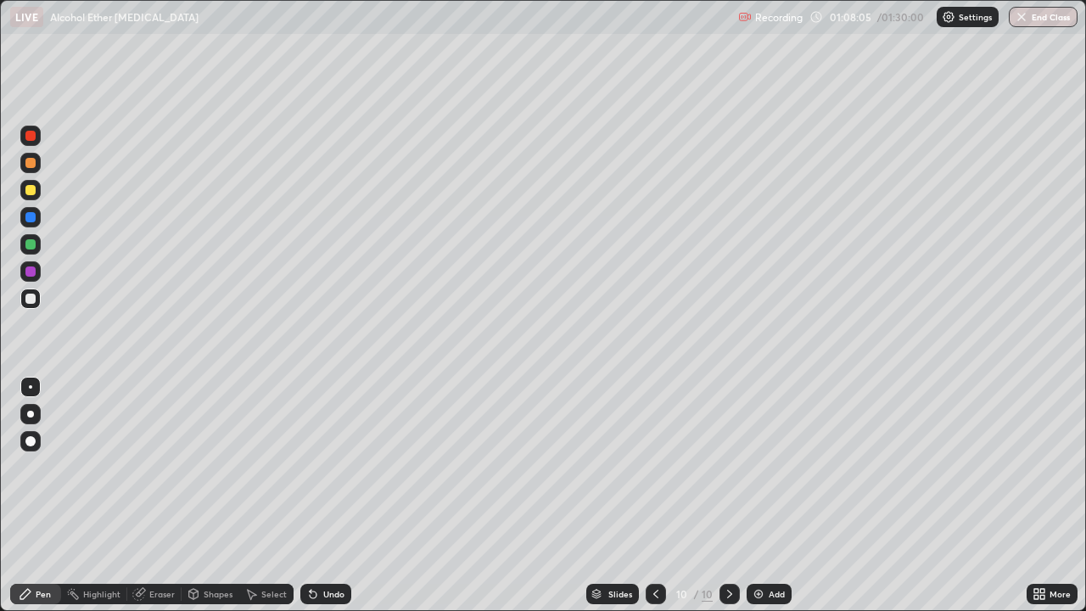
click at [162, 503] on div "Eraser" at bounding box center [154, 594] width 54 height 20
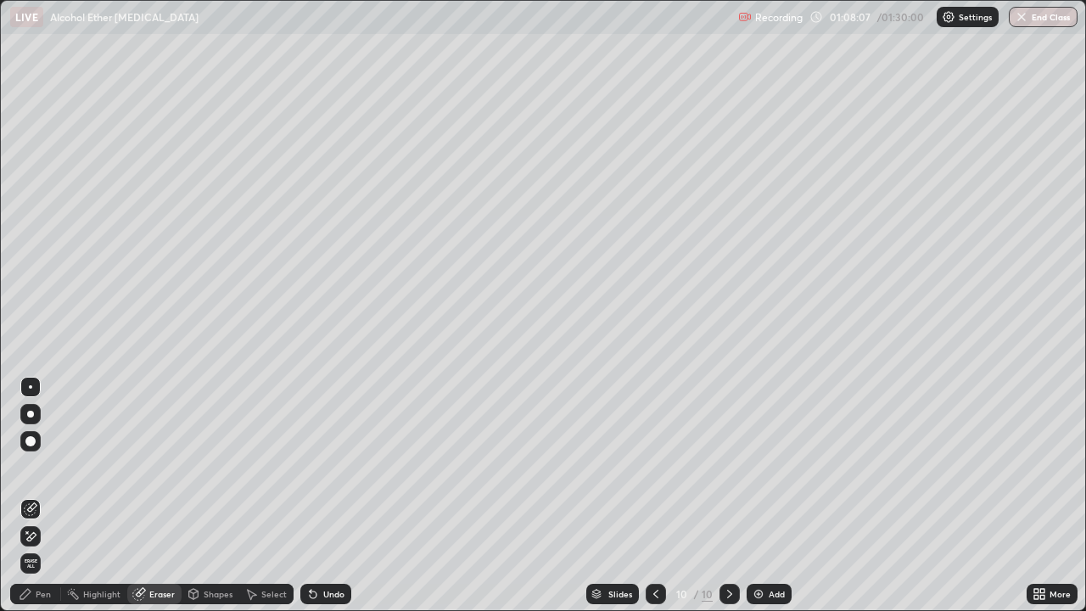
click at [48, 503] on div "Pen" at bounding box center [43, 594] width 15 height 8
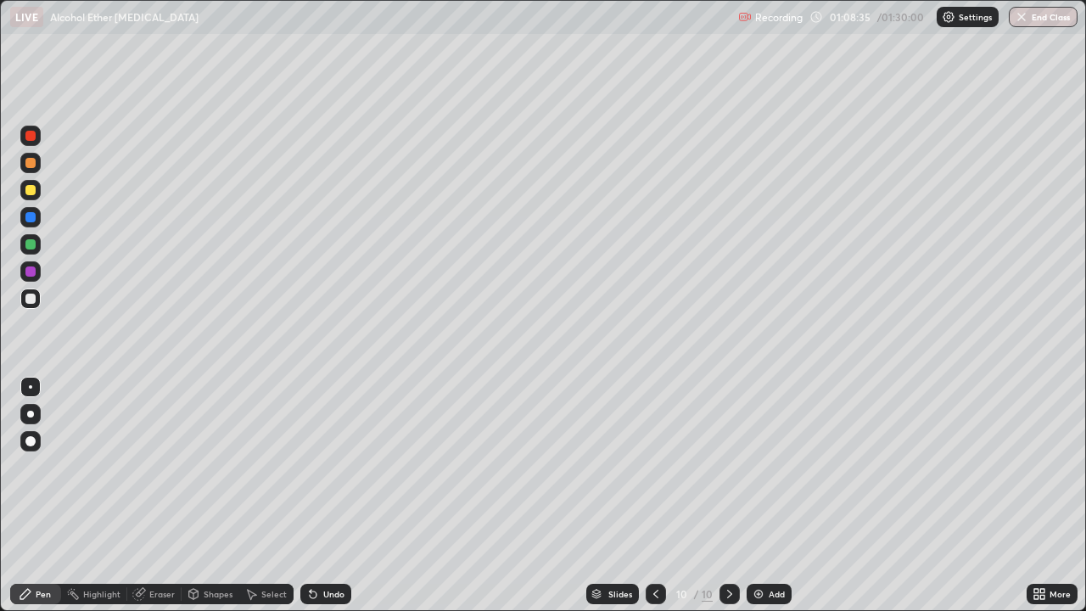
click at [763, 503] on div "Add" at bounding box center [768, 594] width 45 height 20
click at [615, 503] on div "Slides" at bounding box center [621, 594] width 24 height 8
click at [611, 503] on div "Slides" at bounding box center [621, 594] width 24 height 8
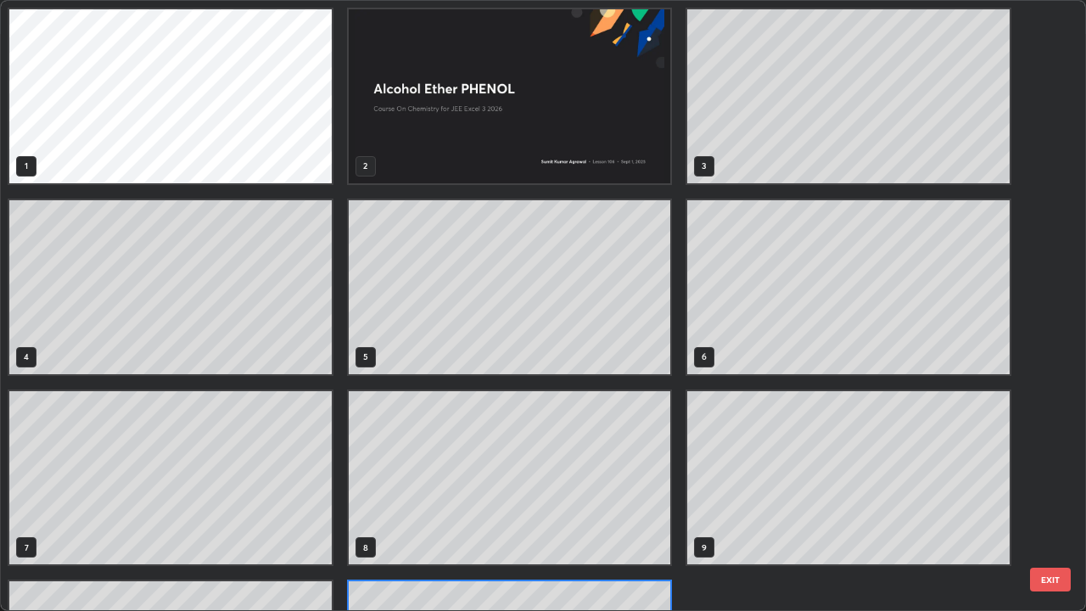
scroll to position [153, 0]
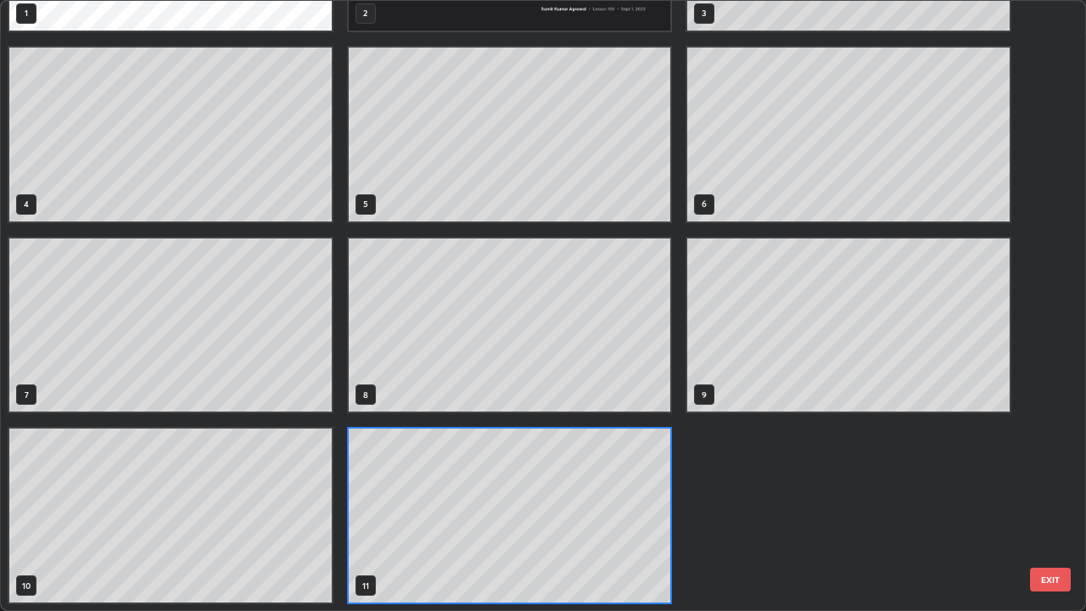
click at [627, 503] on div "1 2 3 4 5 6 7 8 9 10 11" at bounding box center [528, 306] width 1055 height 610
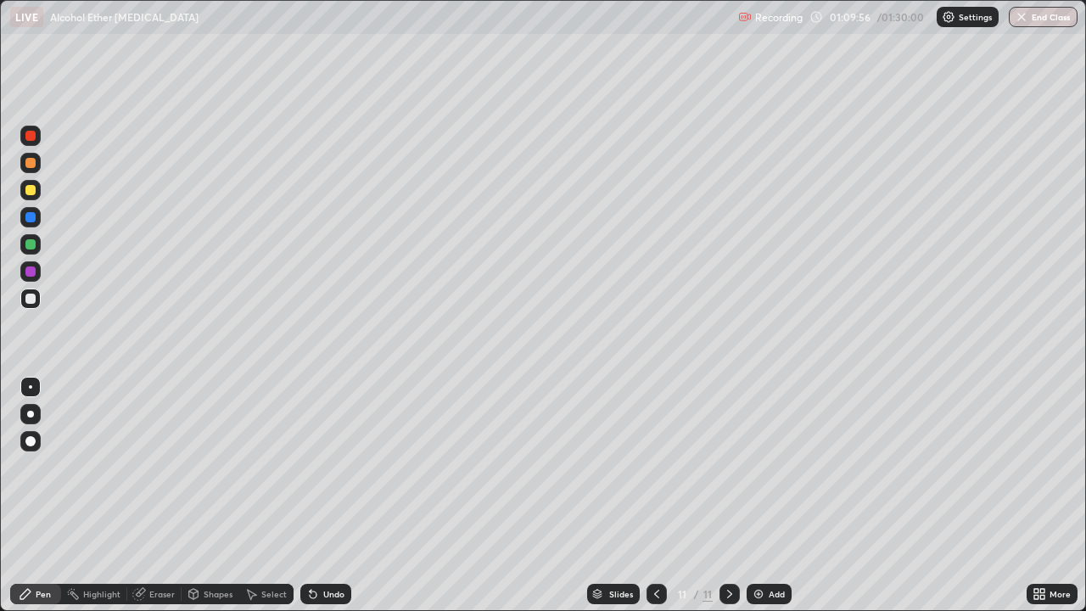
click at [331, 503] on div "Undo" at bounding box center [325, 594] width 51 height 20
click at [323, 503] on div "Undo" at bounding box center [325, 594] width 51 height 20
click at [161, 503] on div "Eraser" at bounding box center [161, 594] width 25 height 8
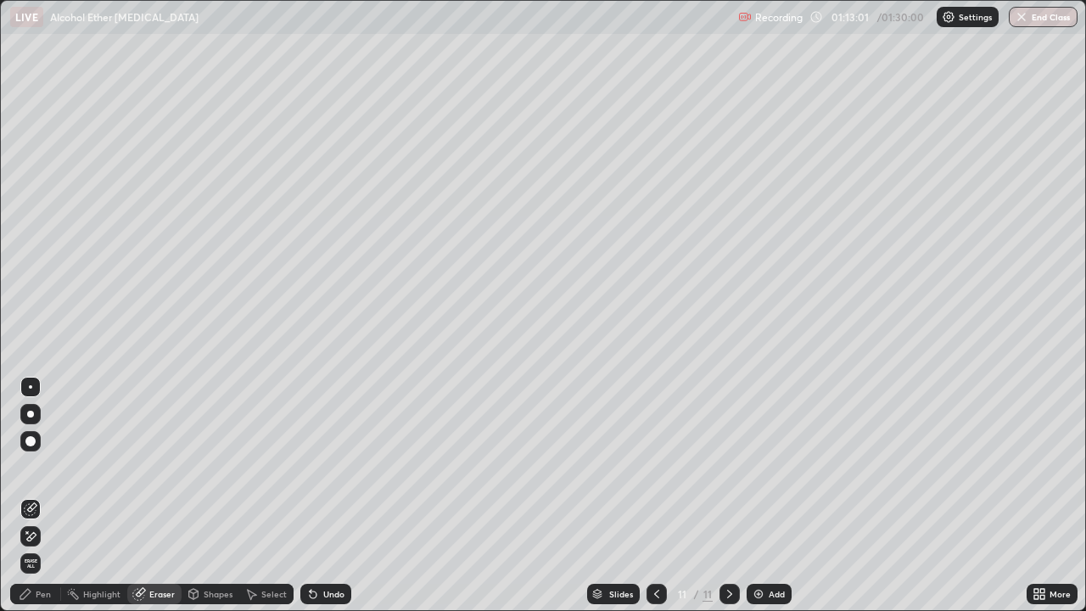
click at [39, 503] on div "Pen" at bounding box center [43, 594] width 15 height 8
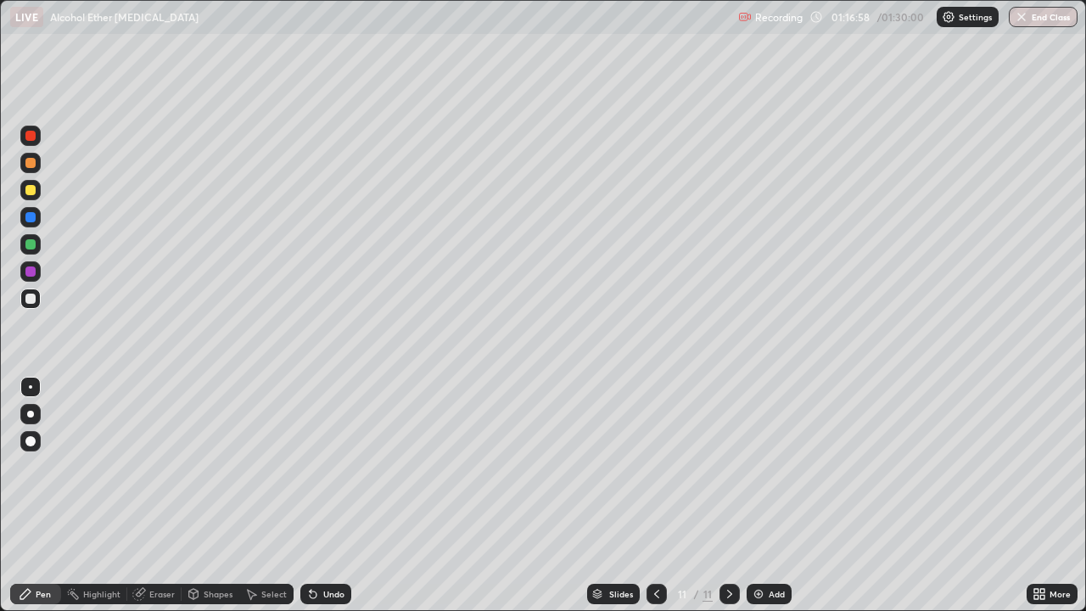
click at [764, 503] on div "Add" at bounding box center [768, 594] width 45 height 20
click at [336, 503] on div "Undo" at bounding box center [325, 594] width 51 height 20
click at [326, 503] on div "Undo" at bounding box center [333, 594] width 21 height 8
click at [1048, 22] on button "End Class" at bounding box center [1043, 17] width 69 height 20
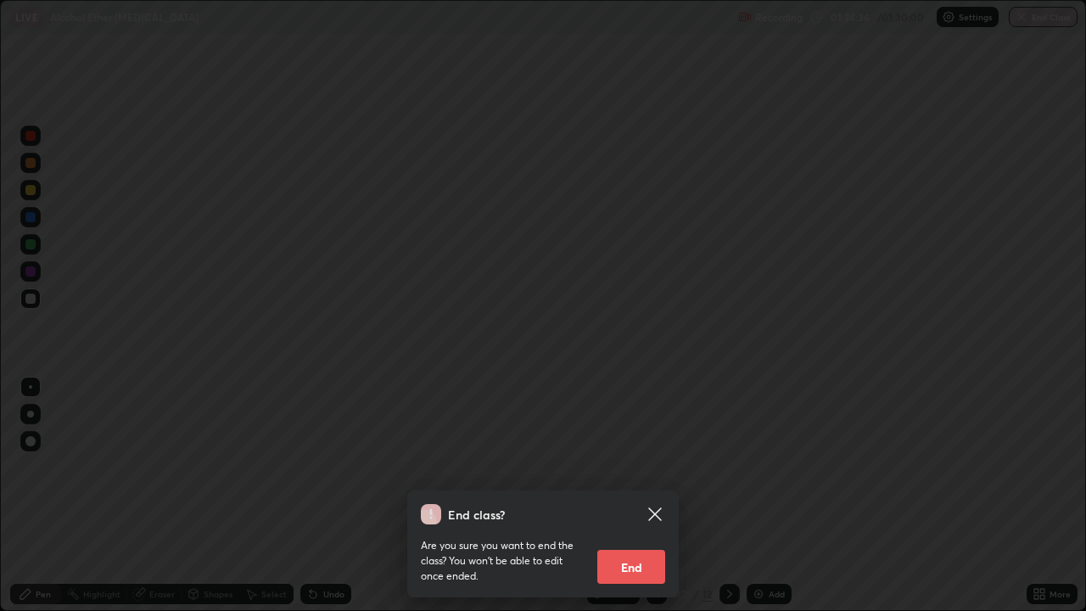
click at [628, 503] on button "End" at bounding box center [631, 567] width 68 height 34
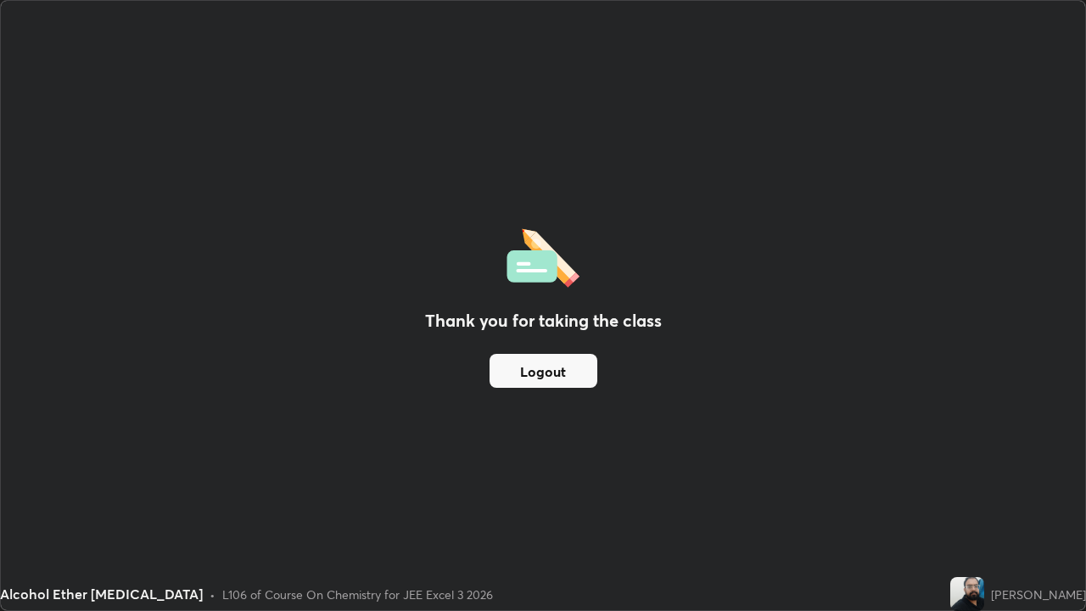
click at [565, 375] on button "Logout" at bounding box center [543, 371] width 108 height 34
